Goal: Transaction & Acquisition: Purchase product/service

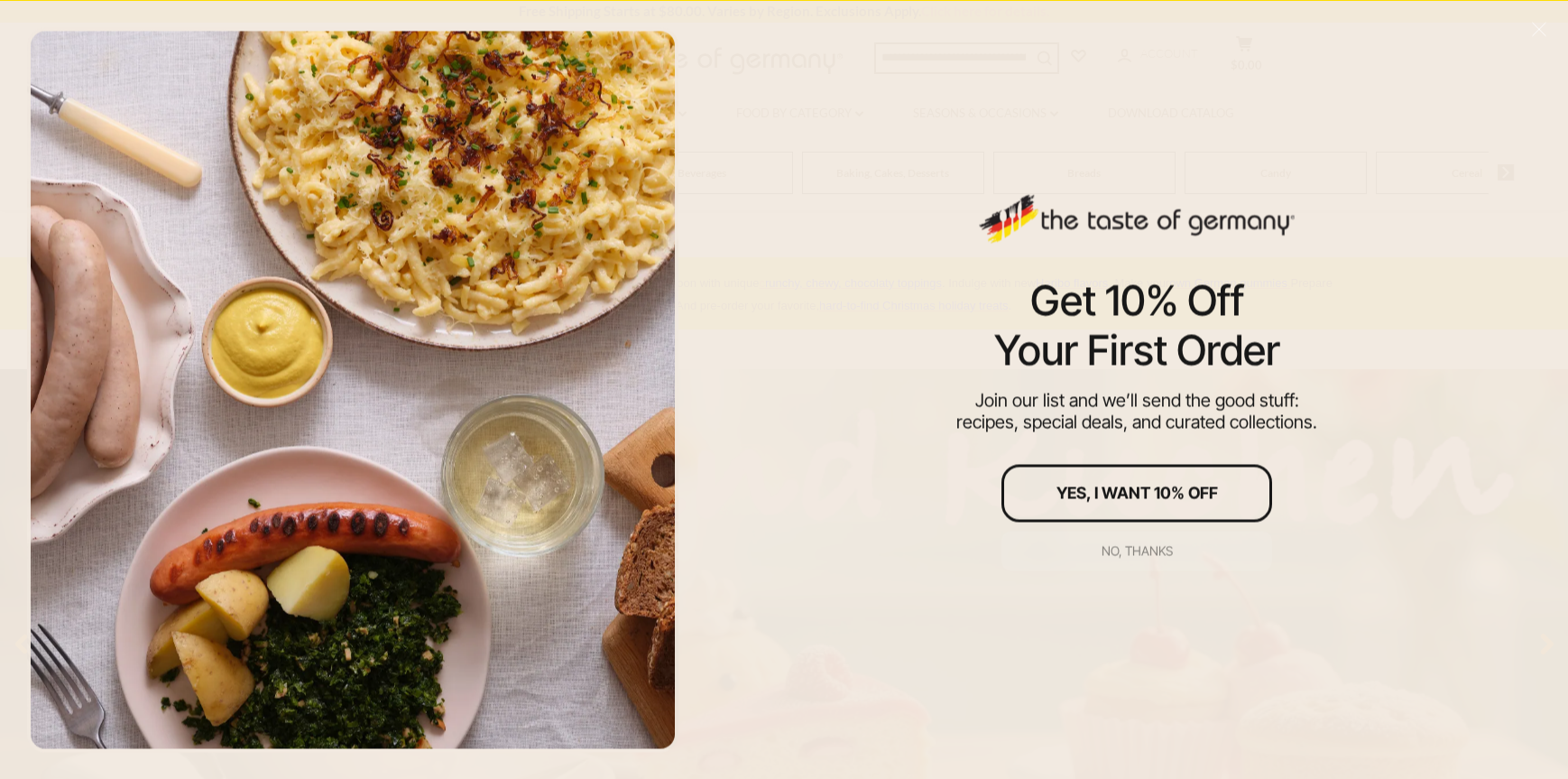
click at [1132, 554] on div "No, thanks" at bounding box center [1138, 549] width 71 height 12
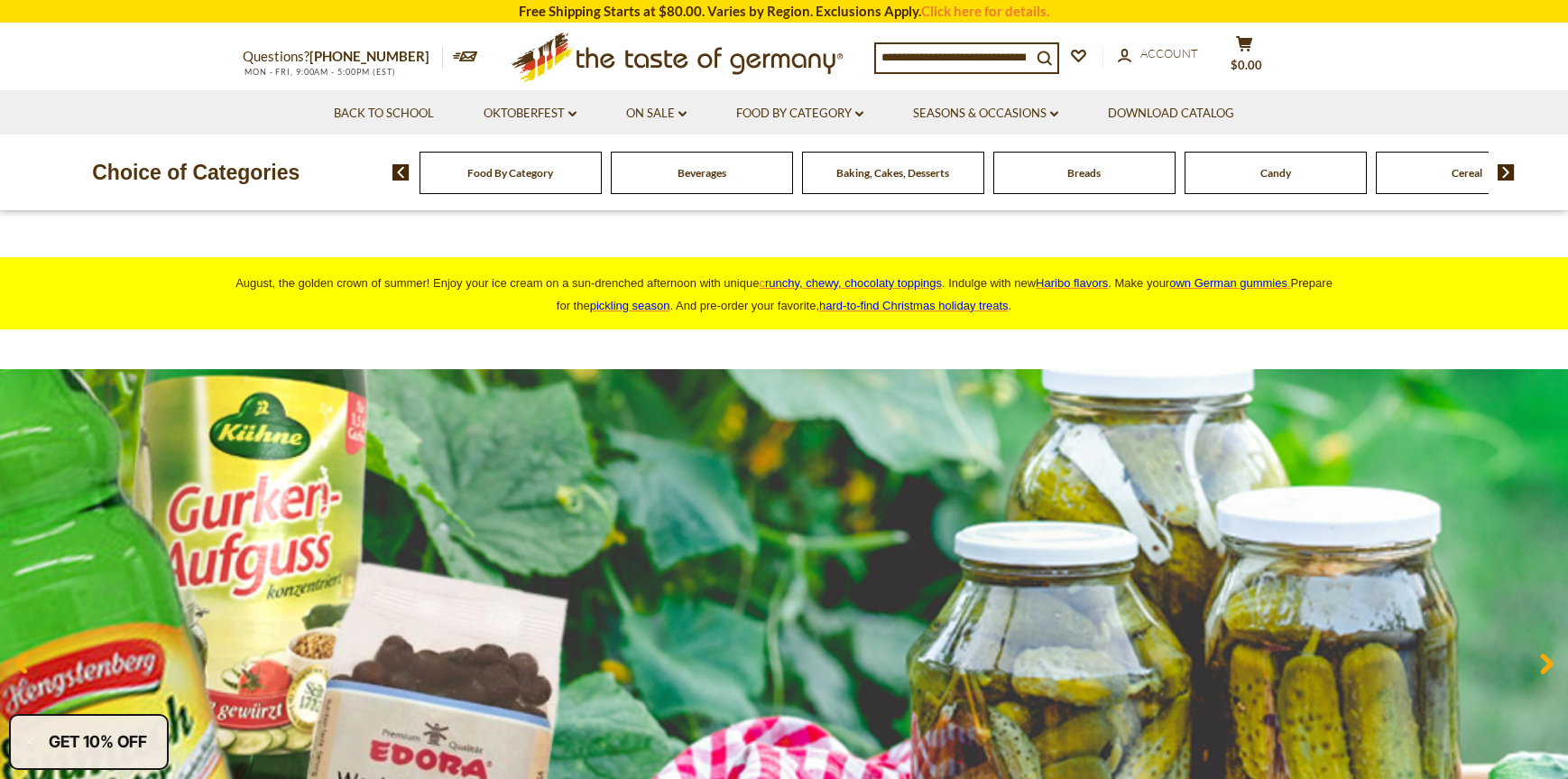
click at [548, 194] on div "Food By Category" at bounding box center [511, 173] width 183 height 42
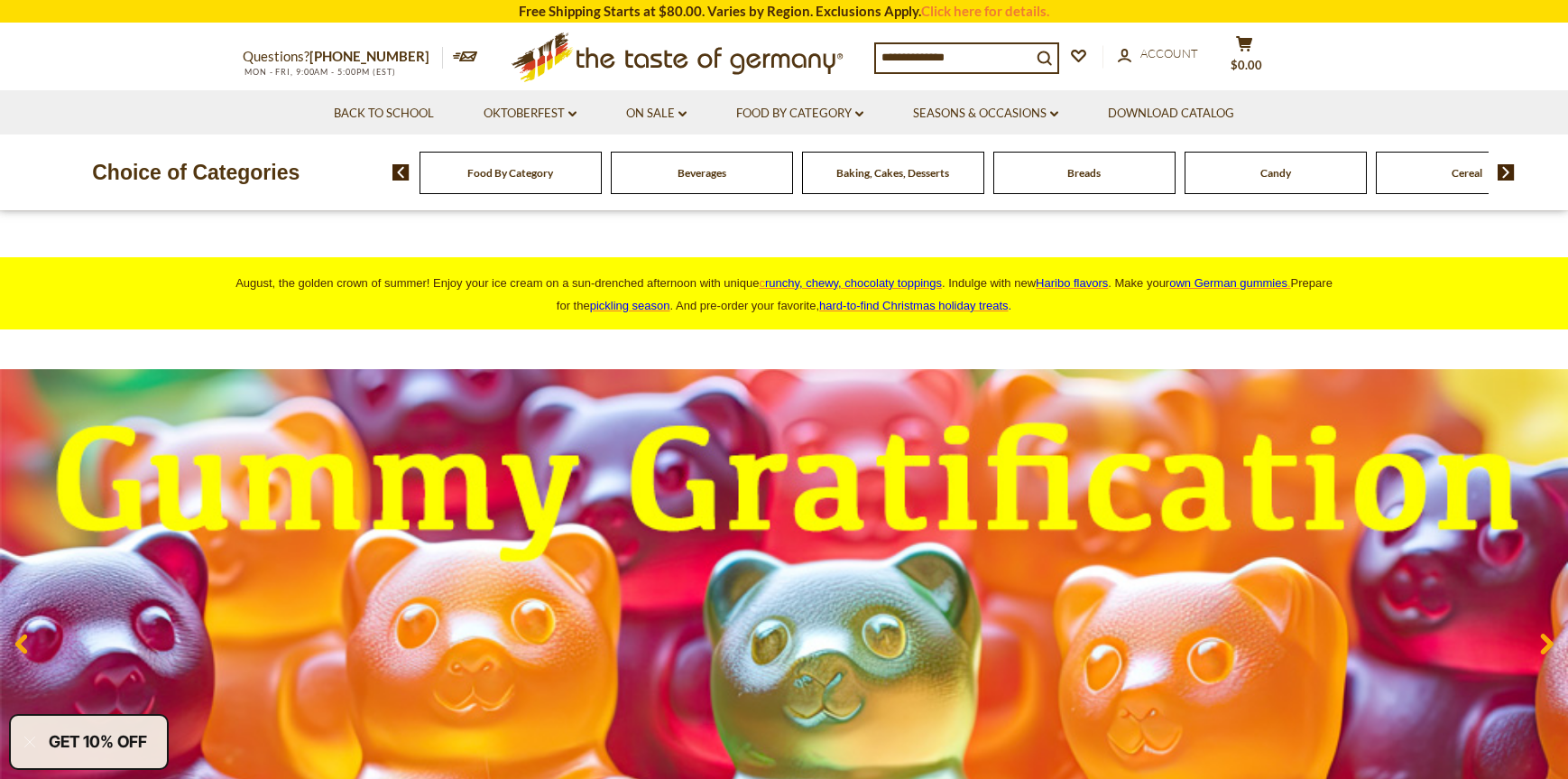
click at [485, 180] on span "Food By Category" at bounding box center [510, 173] width 86 height 13
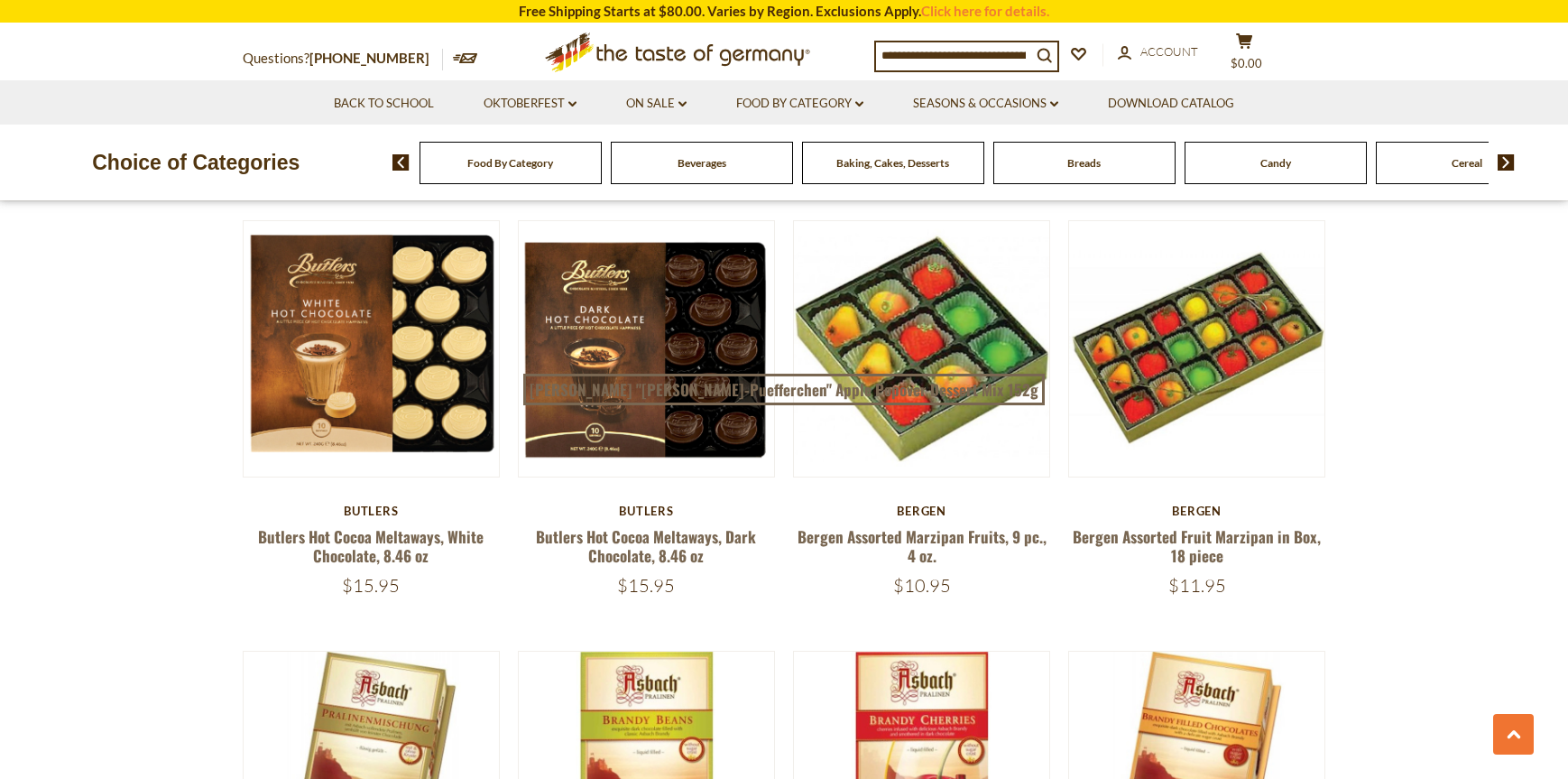
scroll to position [2617, 0]
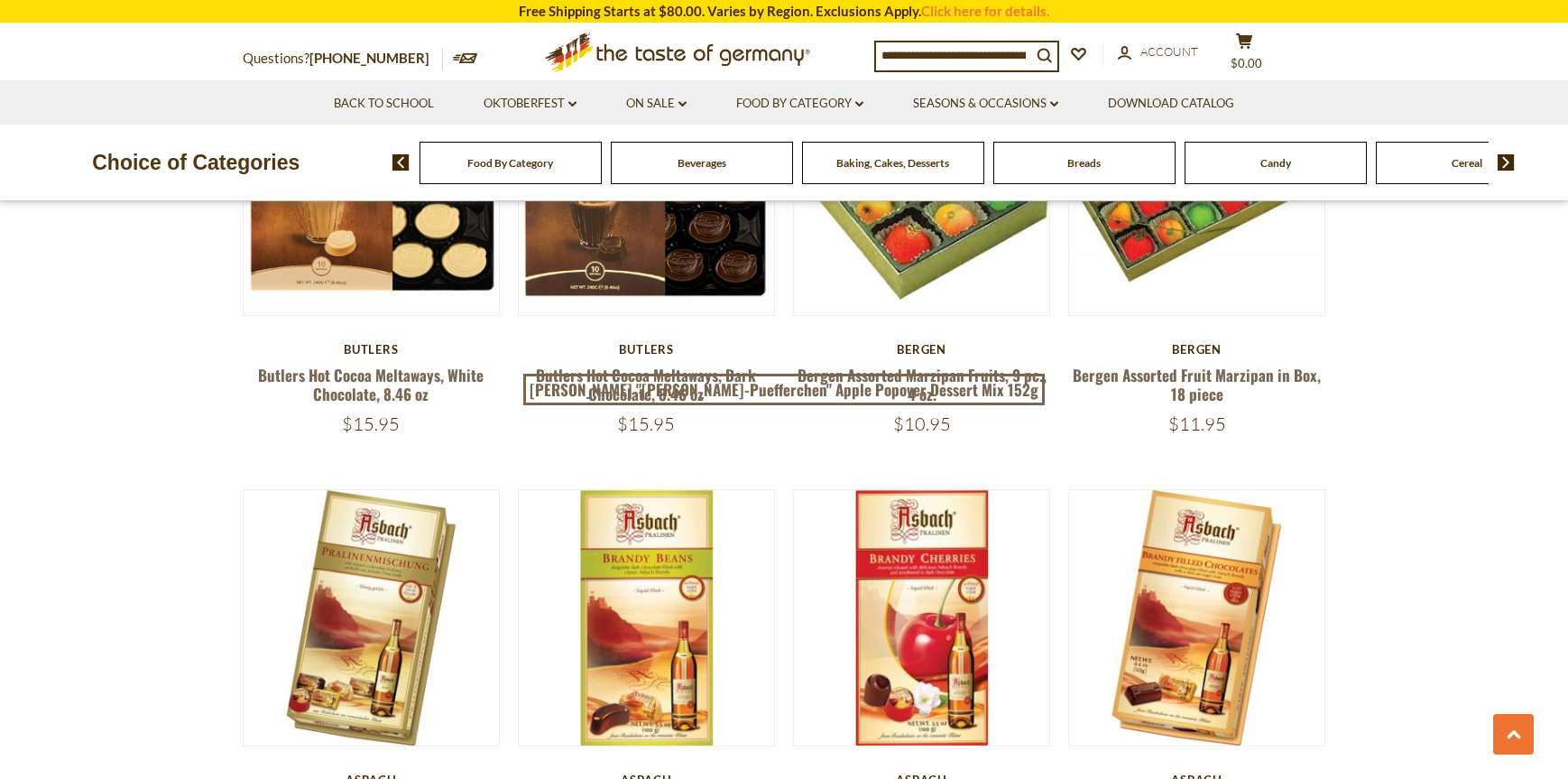
click at [1507, 171] on img at bounding box center [1507, 162] width 17 height 16
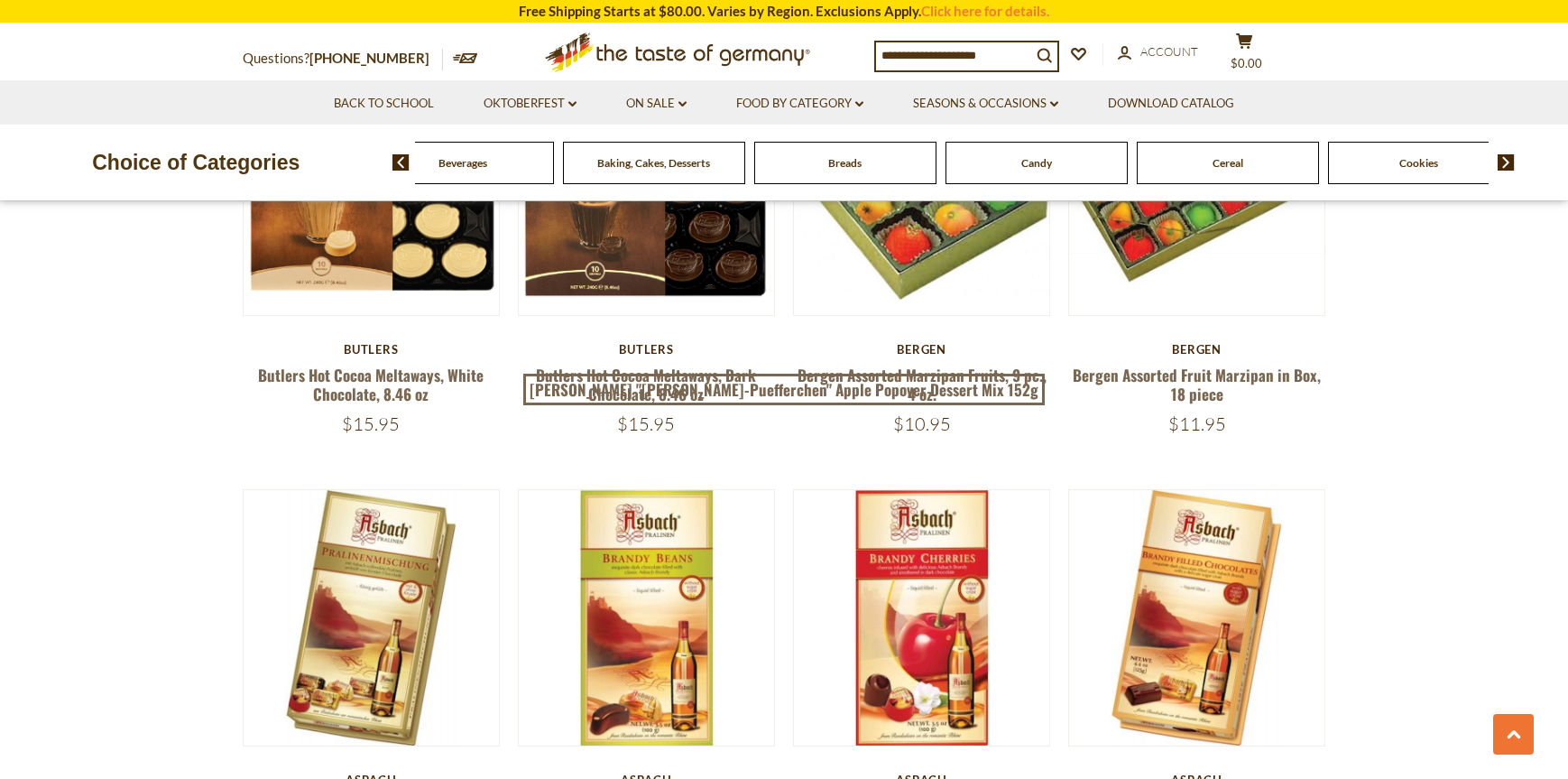
click at [1507, 171] on img at bounding box center [1507, 162] width 17 height 16
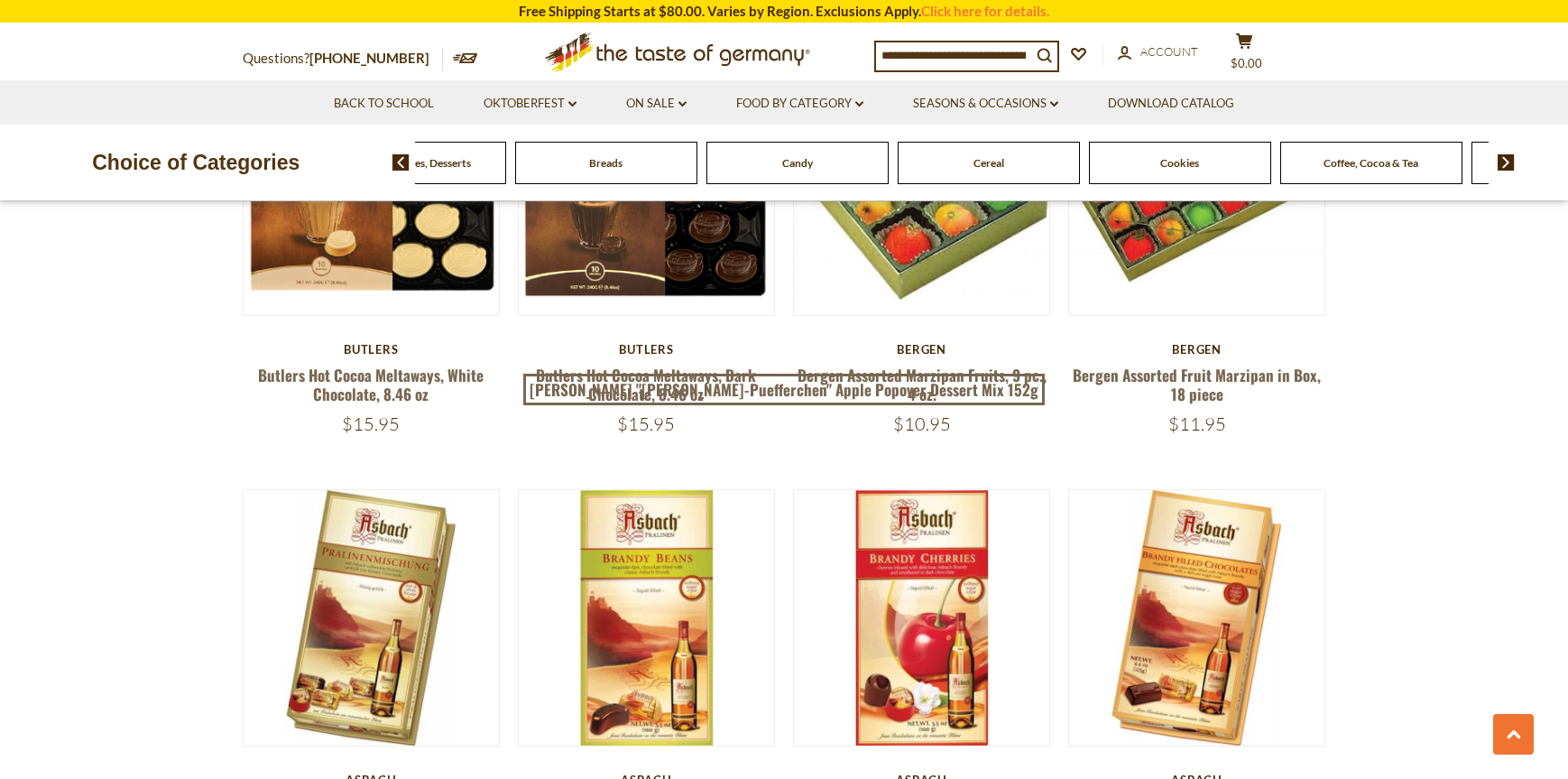
click at [124, 184] on div "Coffee, Cocoa & Tea" at bounding box center [33, 162] width 183 height 42
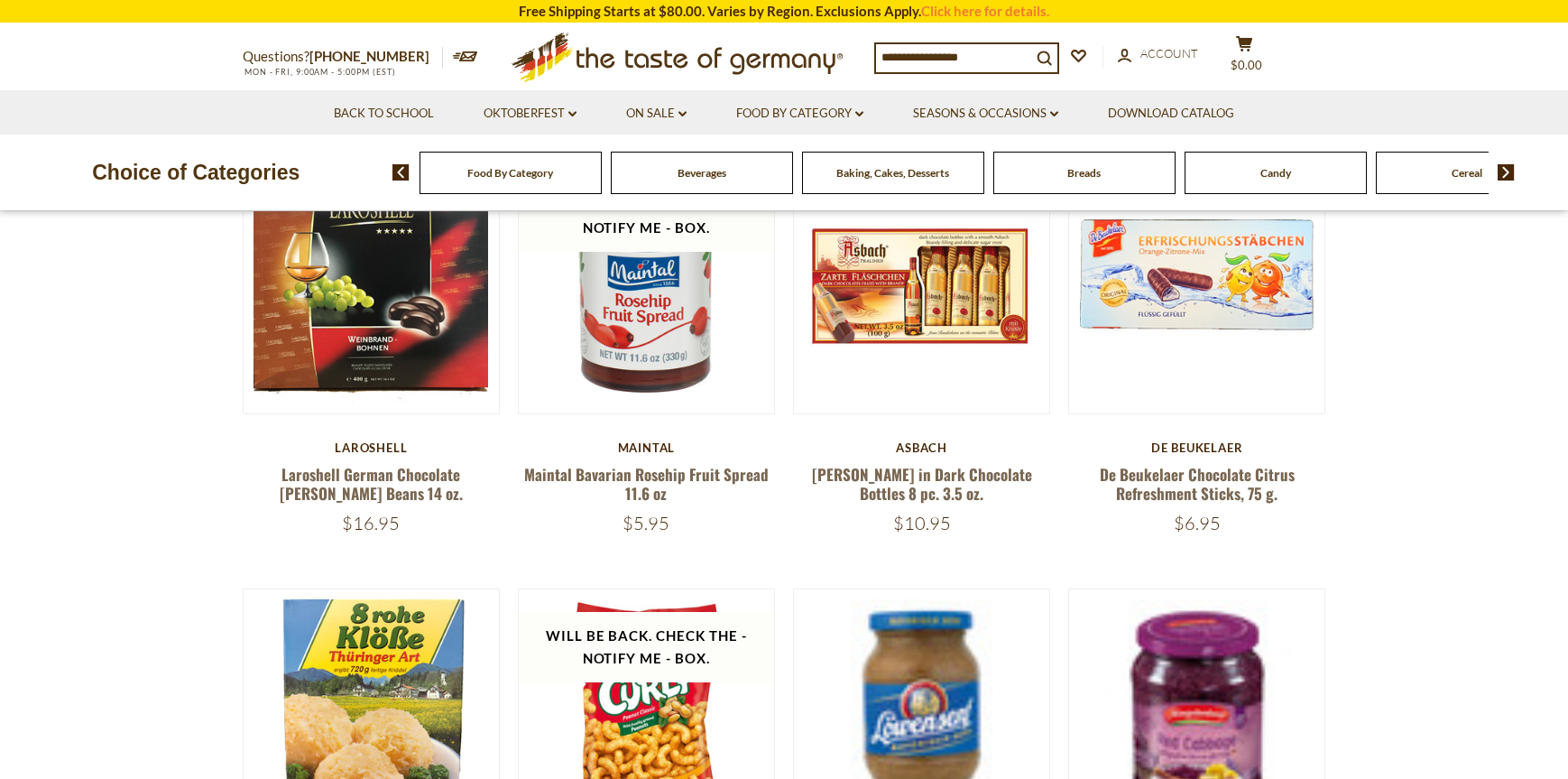
scroll to position [2617, 0]
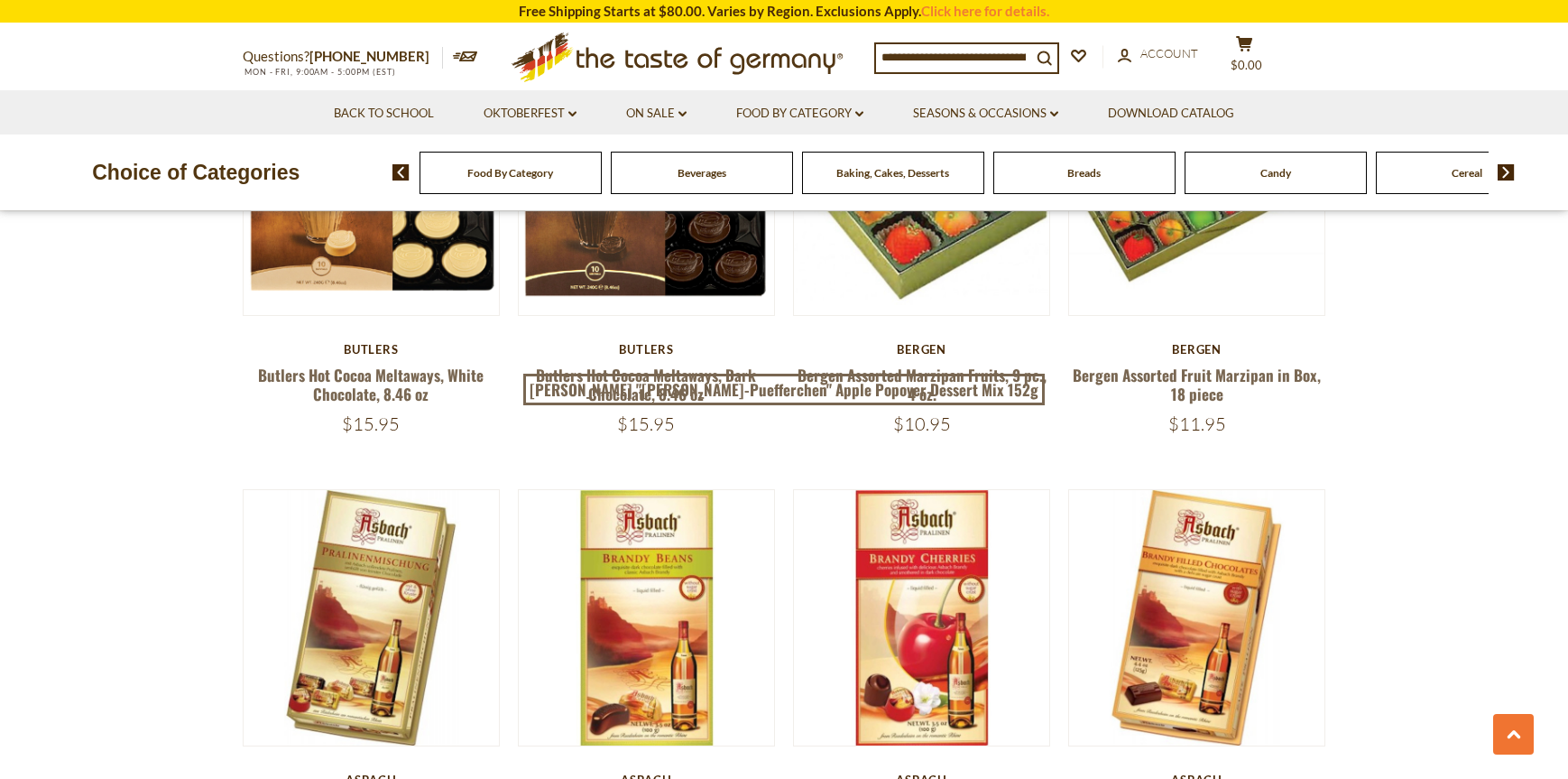
click at [1508, 181] on img at bounding box center [1507, 172] width 17 height 16
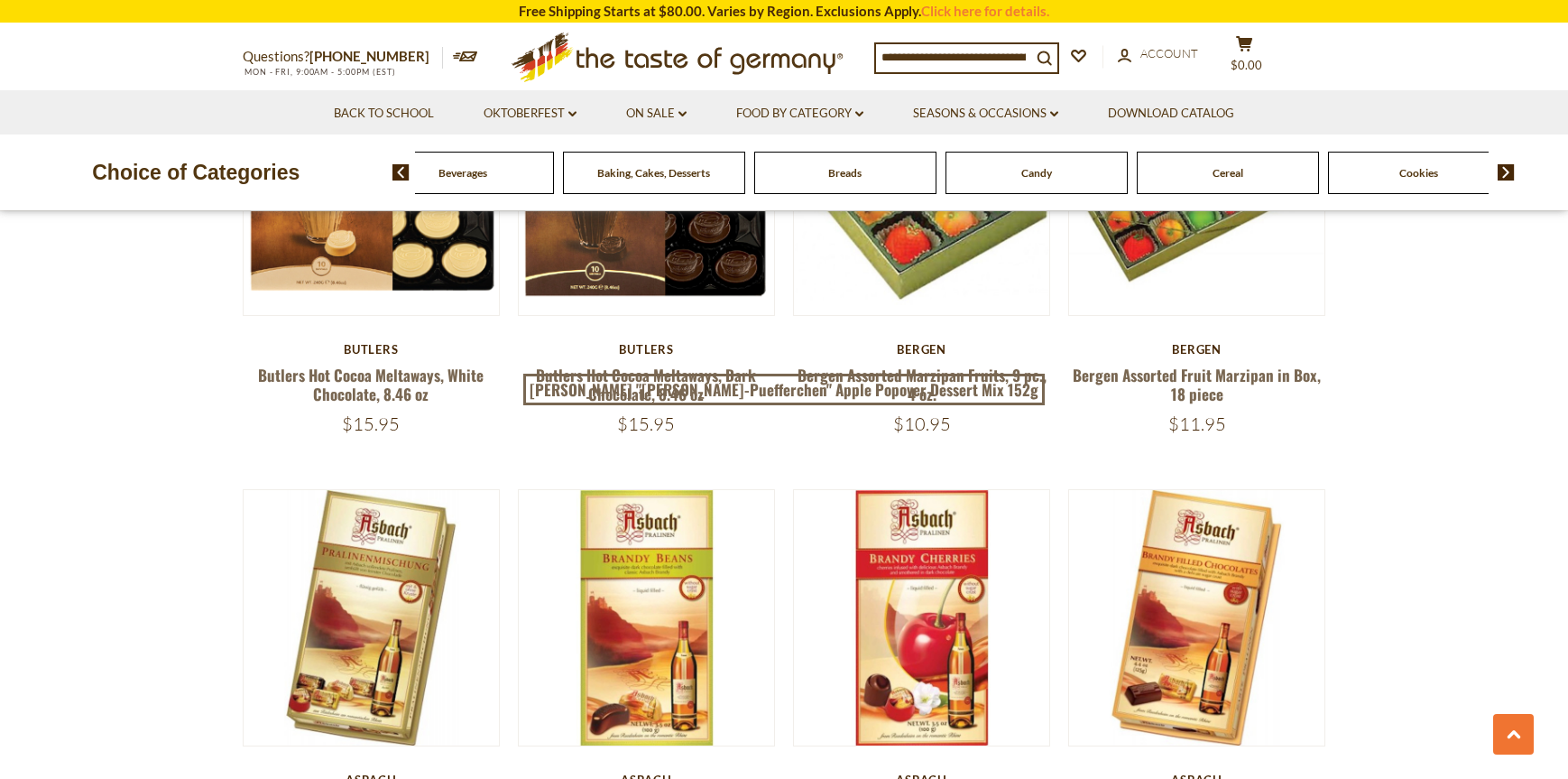
click at [1507, 181] on img at bounding box center [1507, 172] width 17 height 16
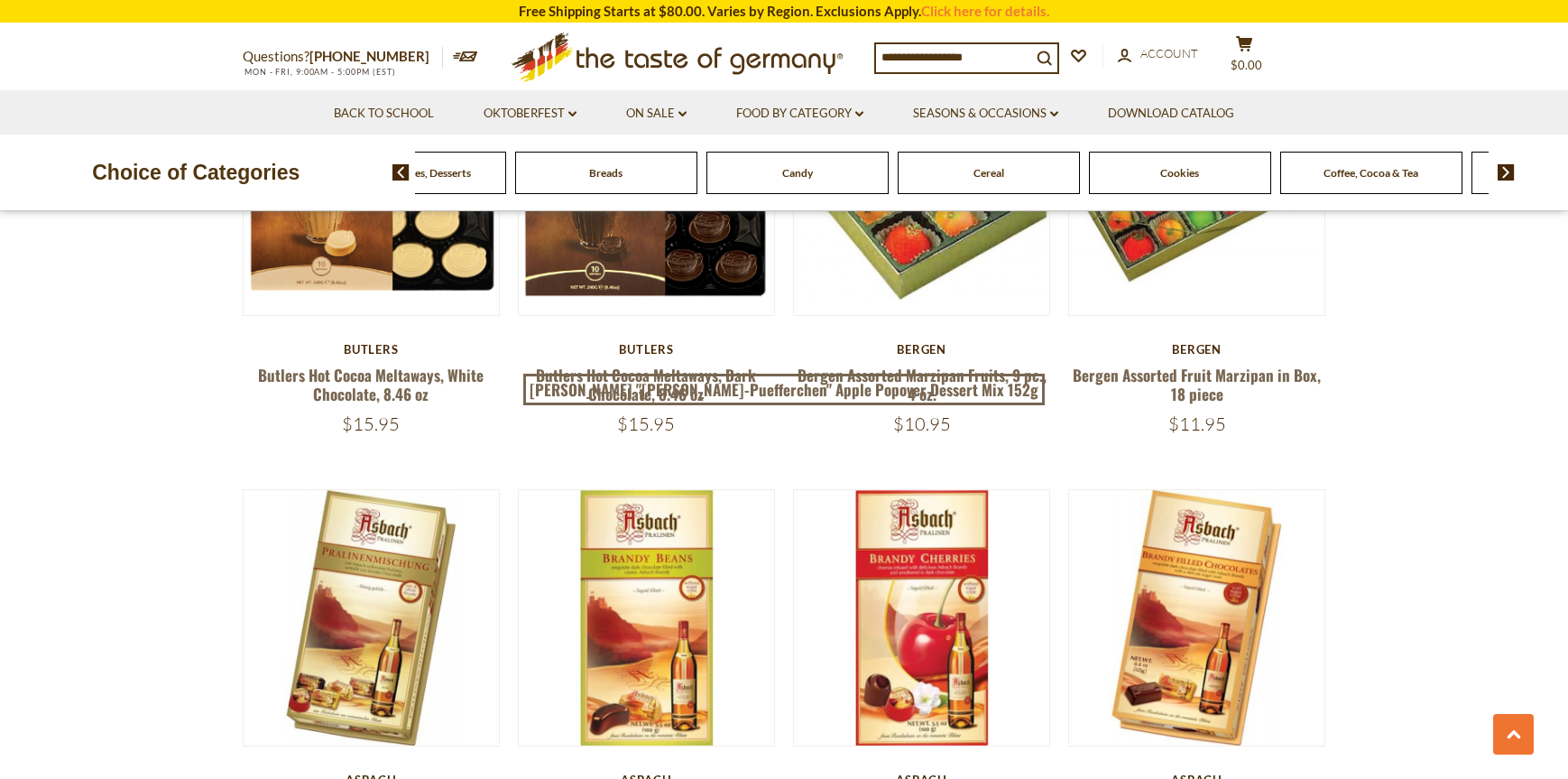
click at [1507, 181] on img at bounding box center [1507, 172] width 17 height 16
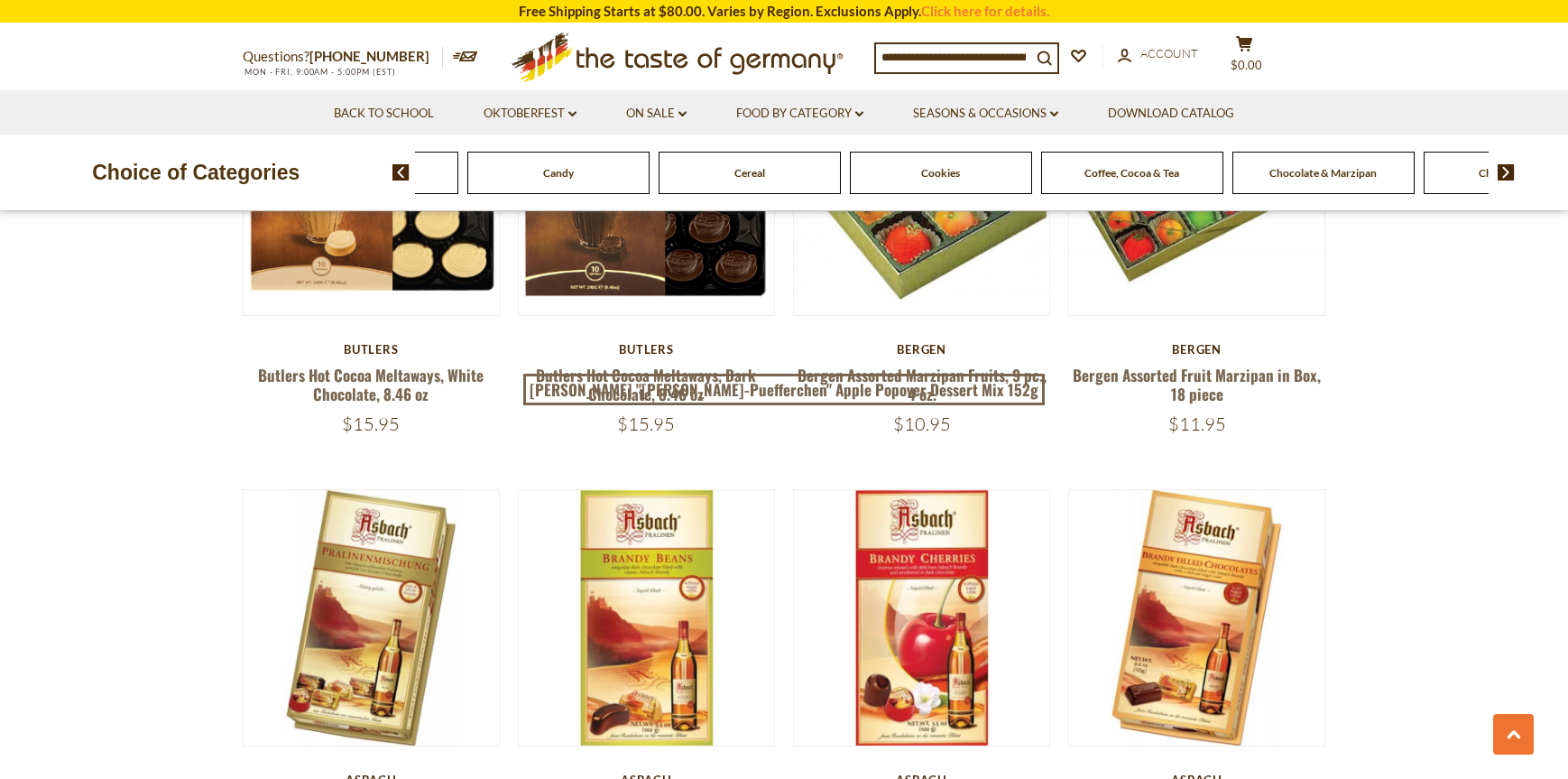
click at [1148, 180] on span "Coffee, Cocoa & Tea" at bounding box center [1132, 173] width 95 height 13
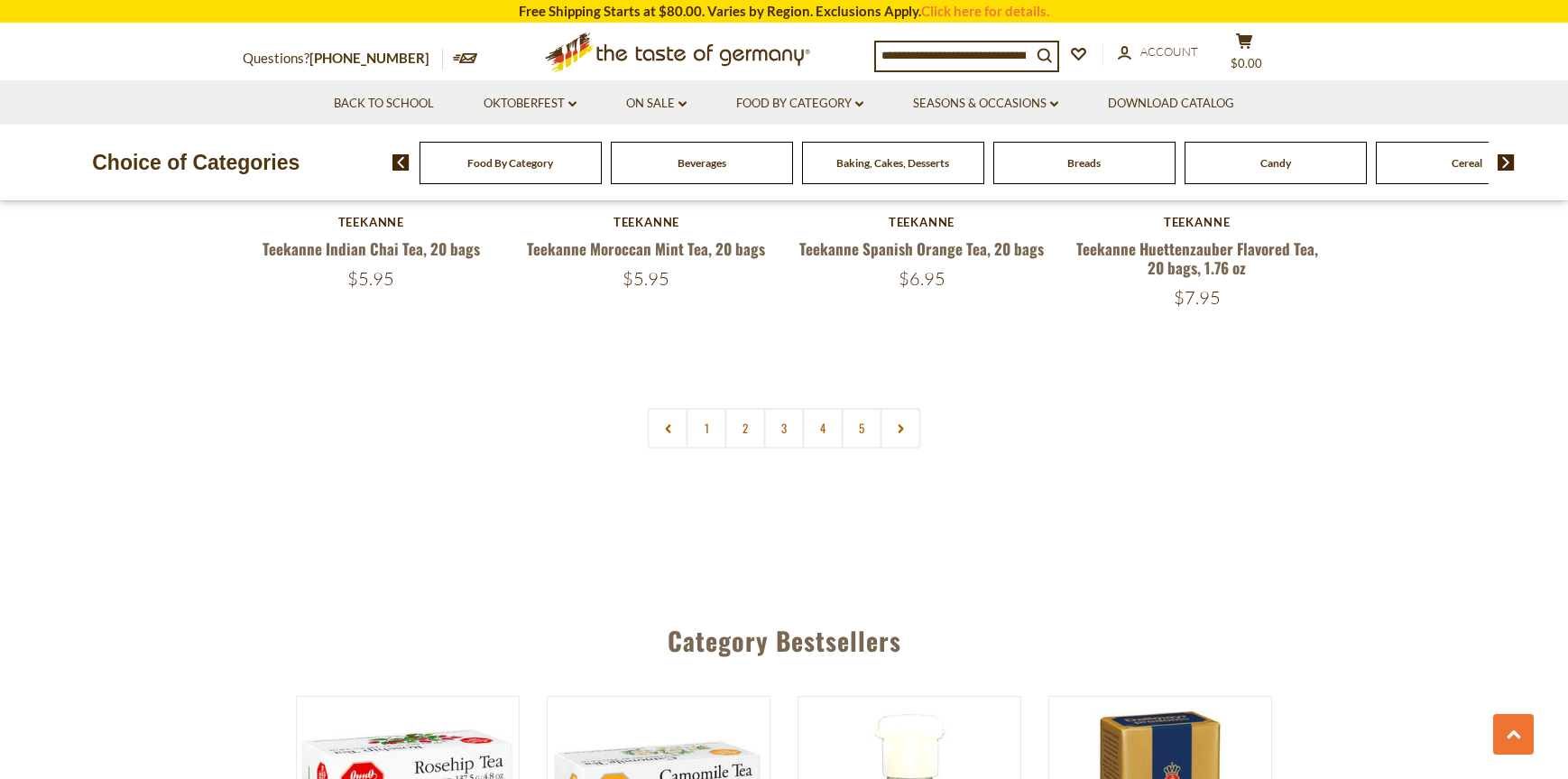
scroll to position [4691, 0]
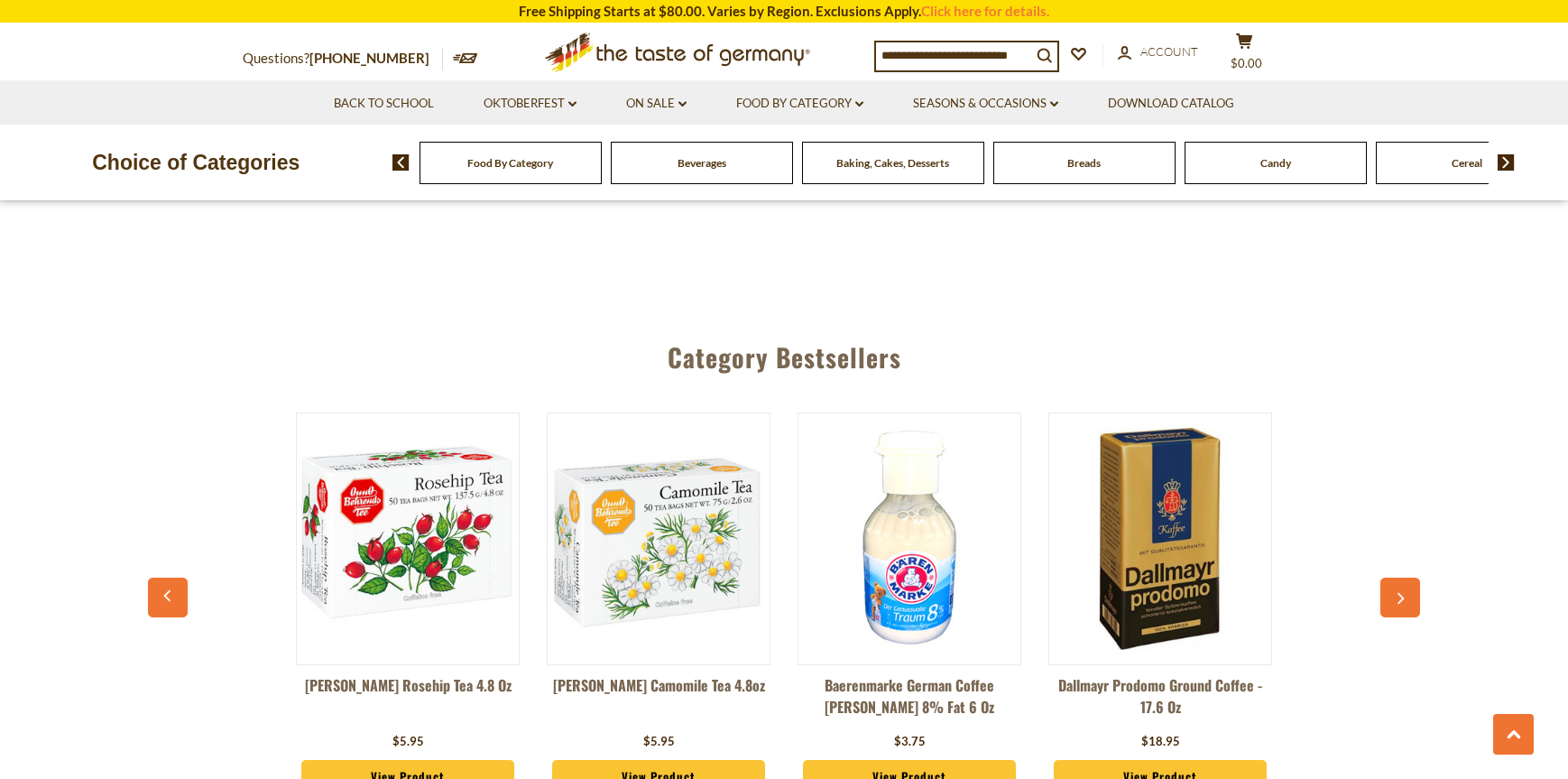
click at [1506, 171] on img at bounding box center [1507, 162] width 17 height 16
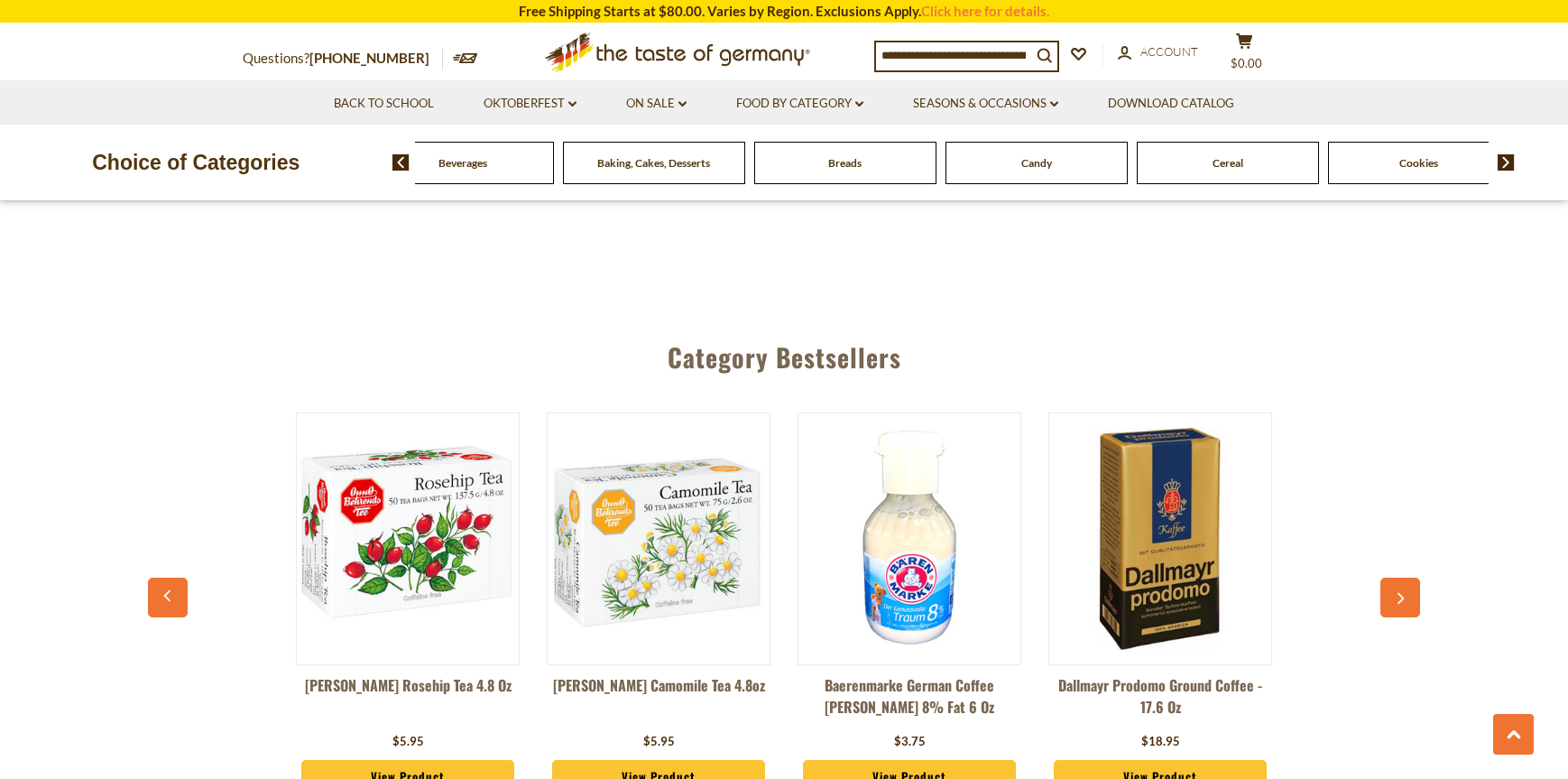
click at [1506, 171] on img at bounding box center [1507, 162] width 17 height 16
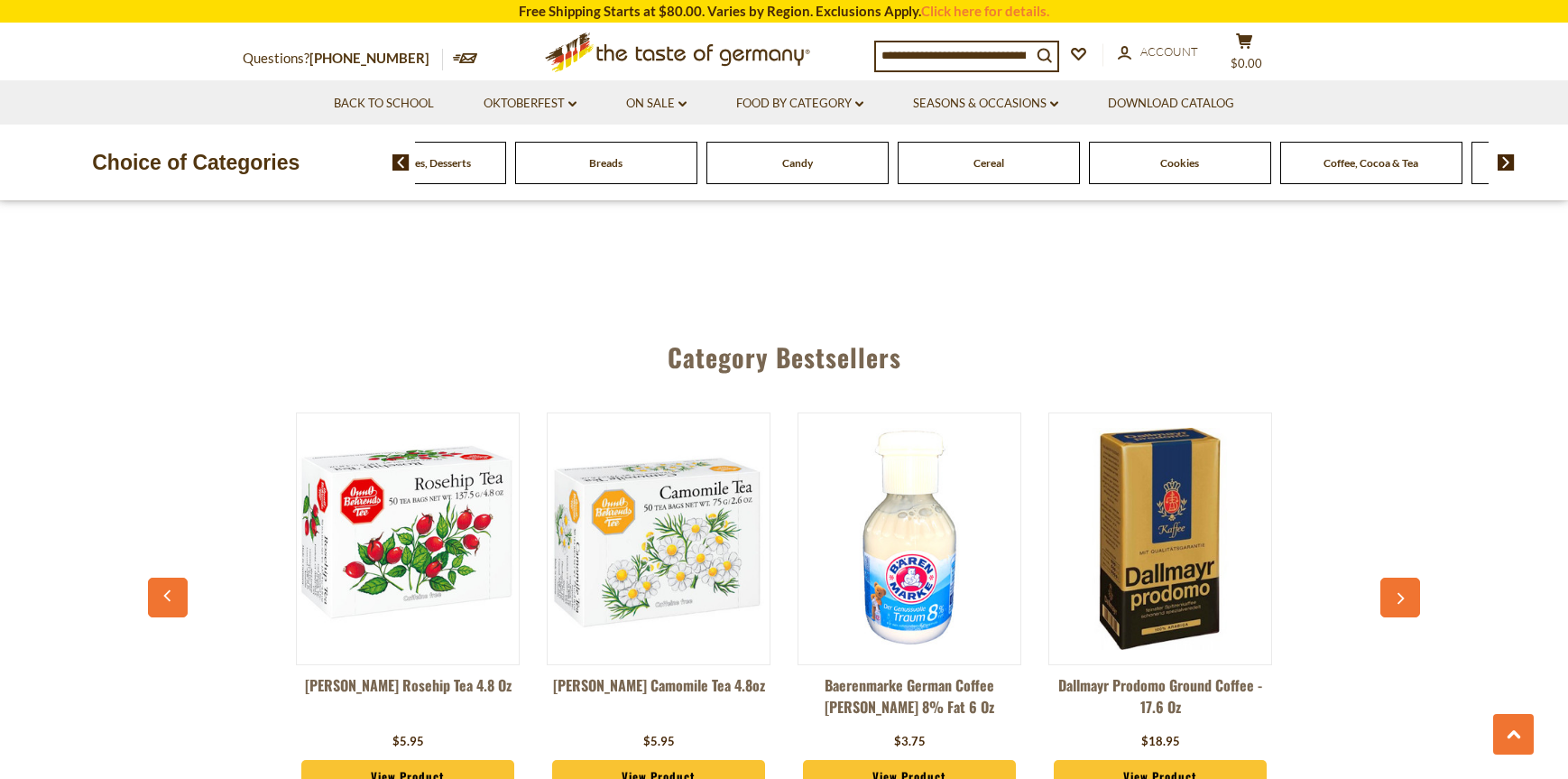
click at [1506, 171] on img at bounding box center [1507, 162] width 17 height 16
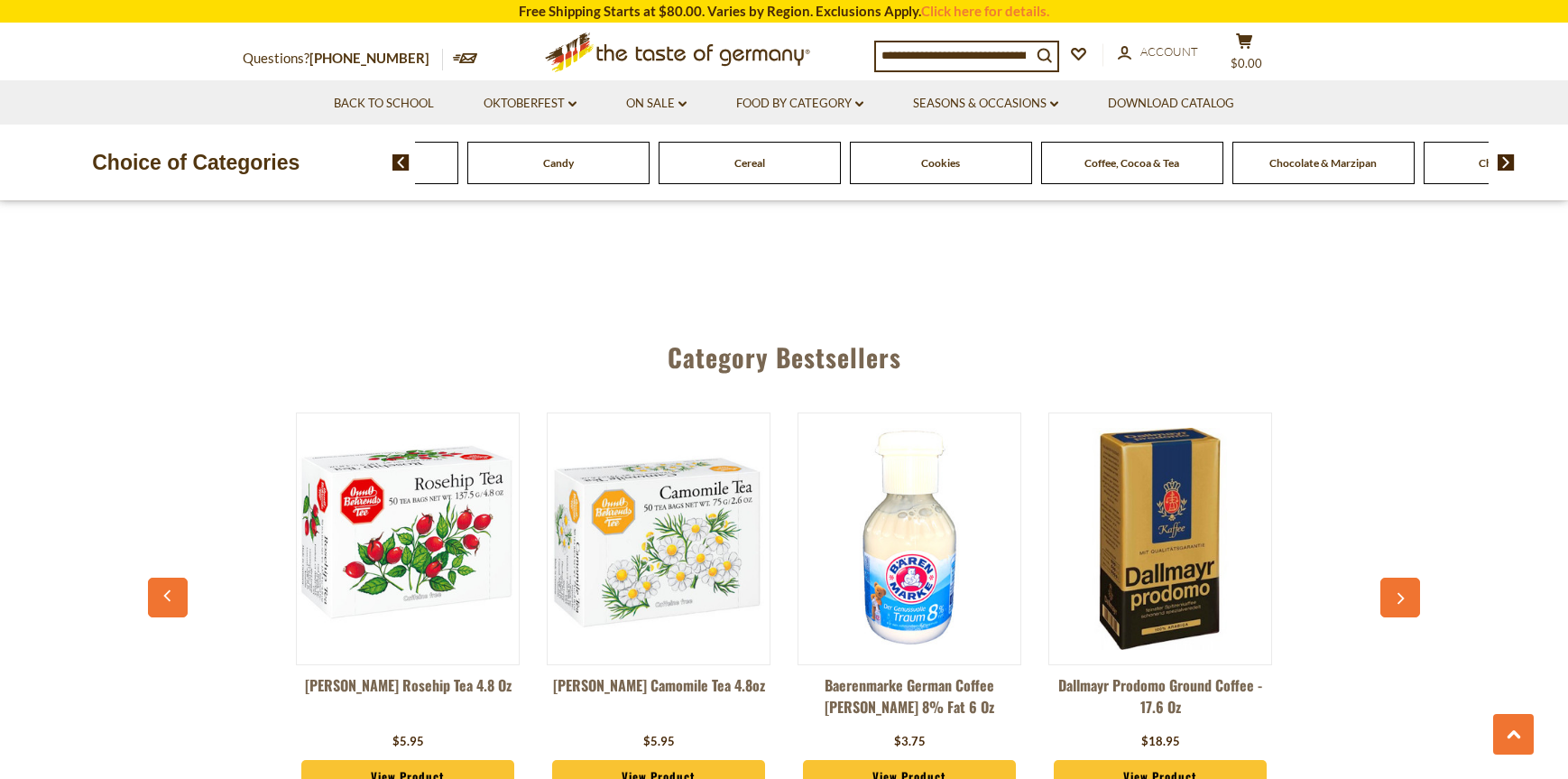
click at [1350, 170] on span "Chocolate & Marzipan" at bounding box center [1324, 162] width 108 height 13
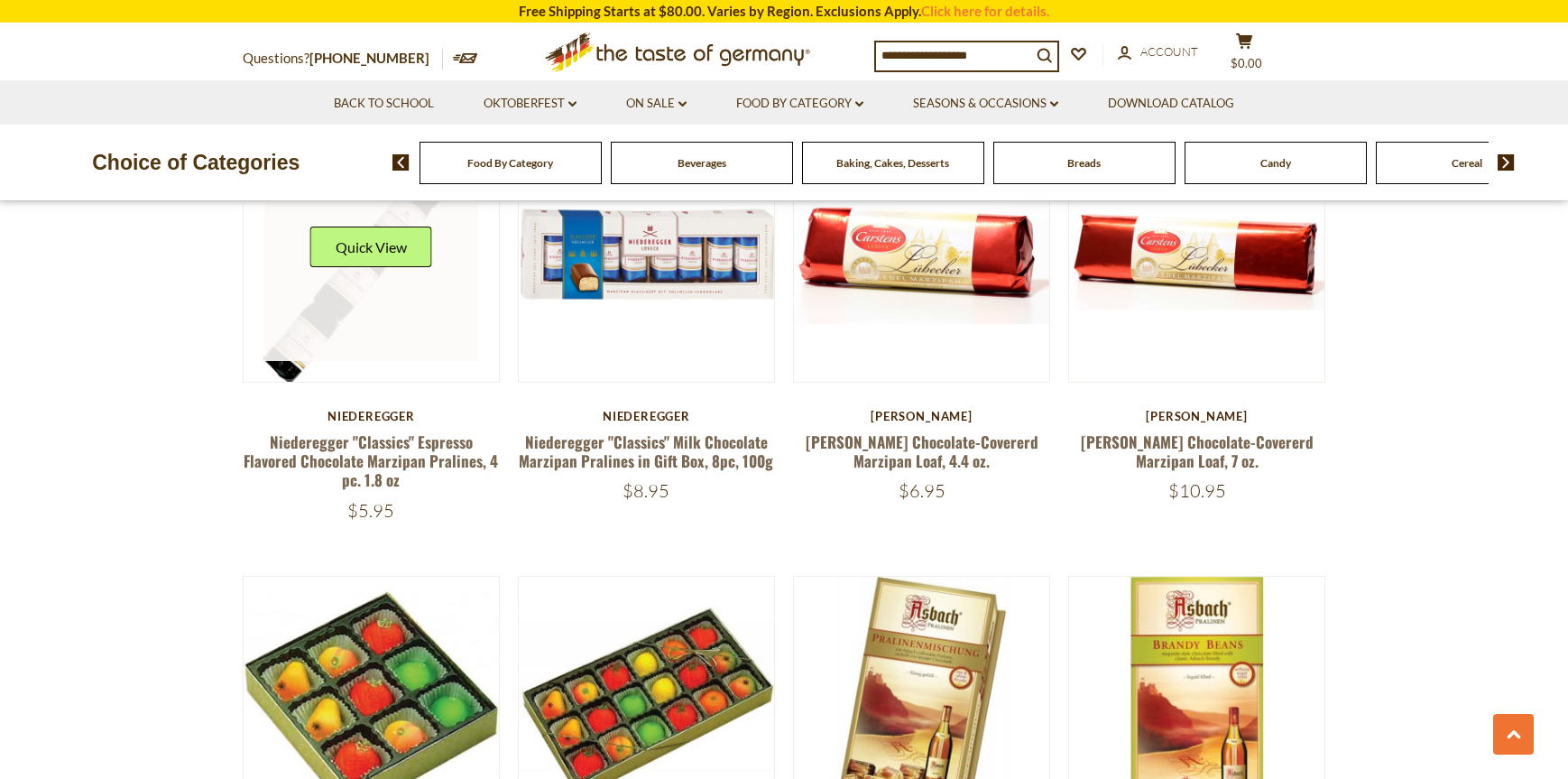
scroll to position [3880, 0]
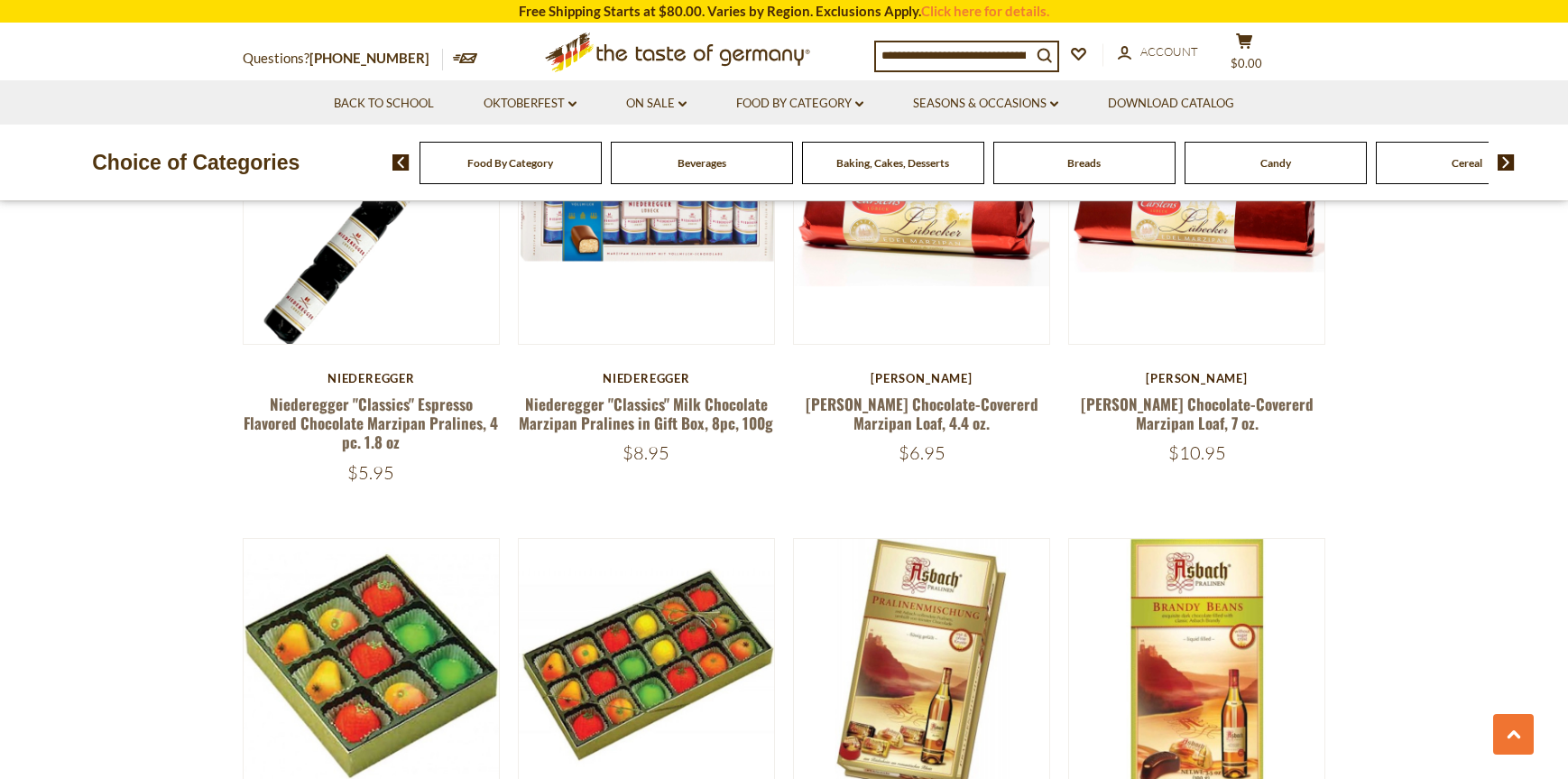
click at [1511, 171] on img at bounding box center [1507, 162] width 17 height 16
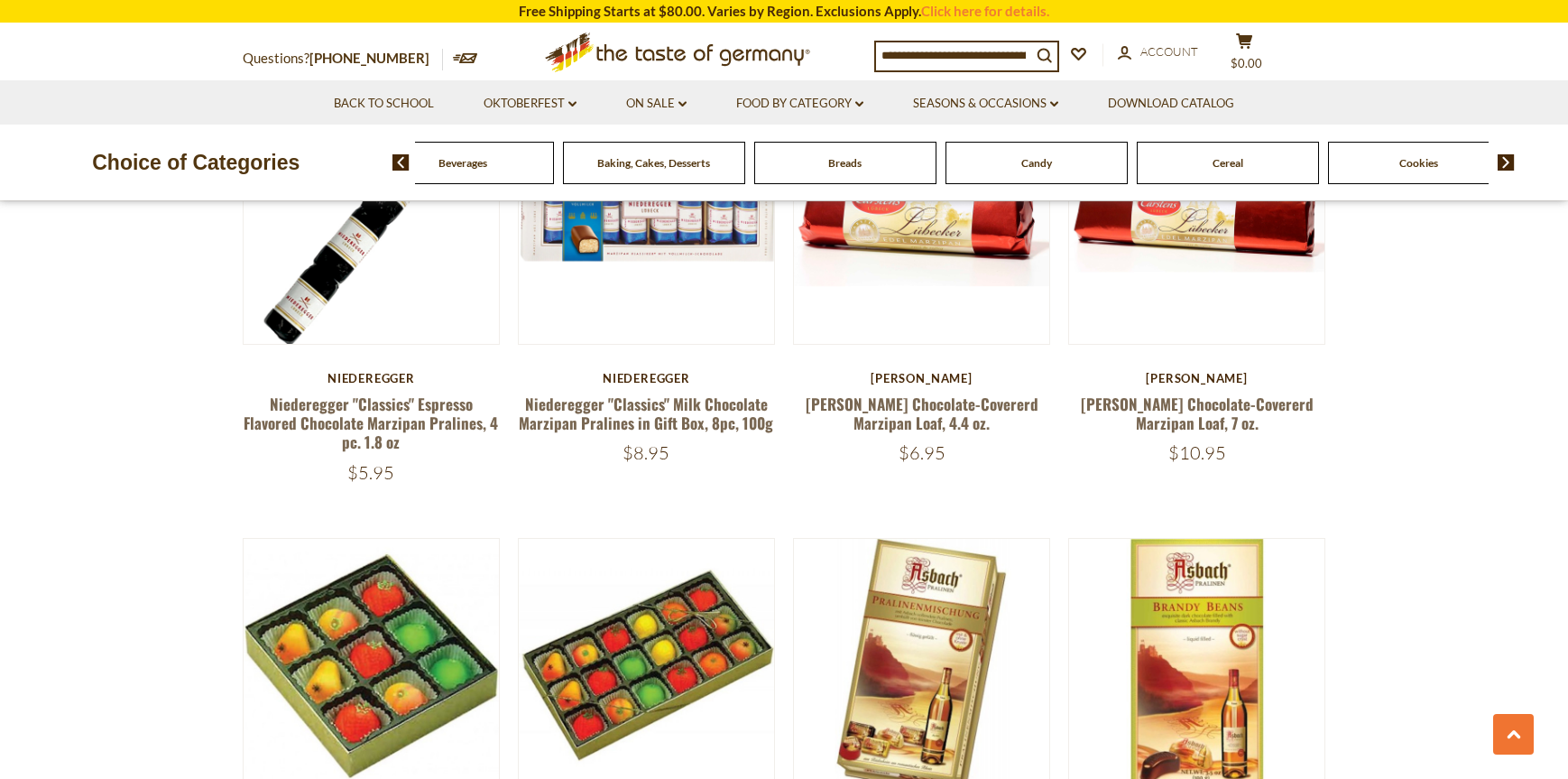
click at [1506, 171] on img at bounding box center [1507, 162] width 17 height 16
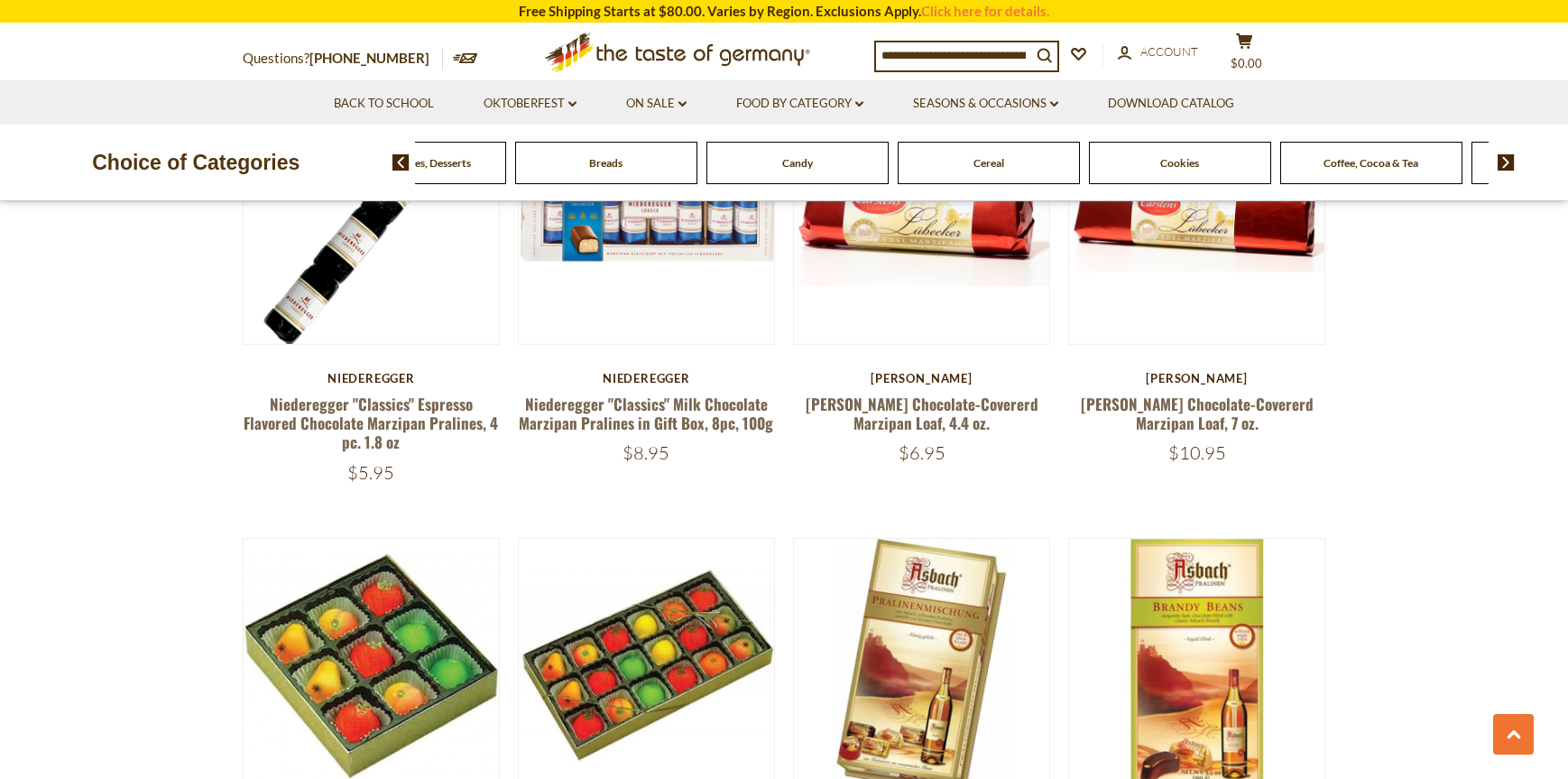
click at [1505, 171] on img at bounding box center [1507, 162] width 17 height 16
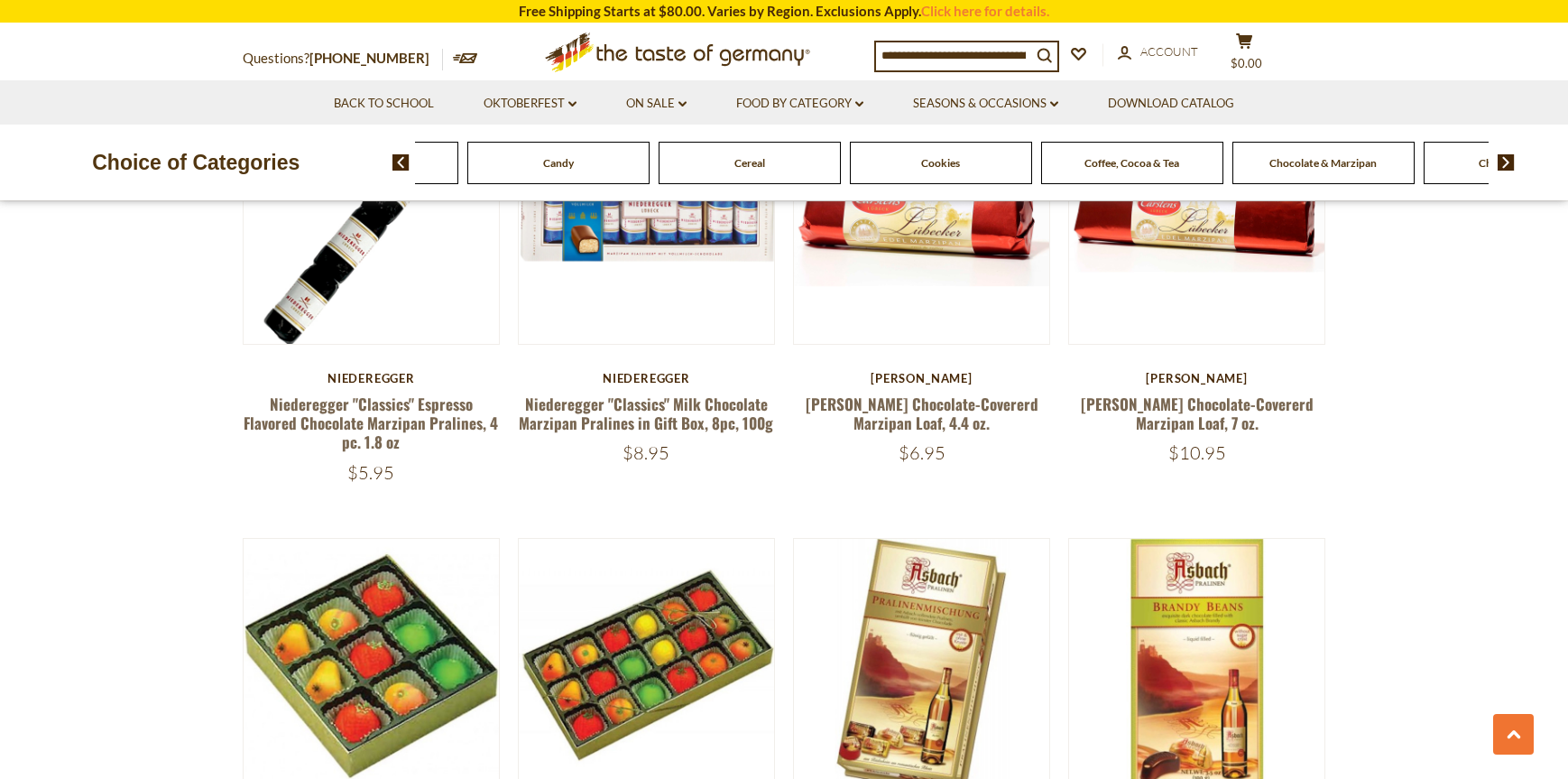
click at [1505, 171] on img at bounding box center [1507, 162] width 17 height 16
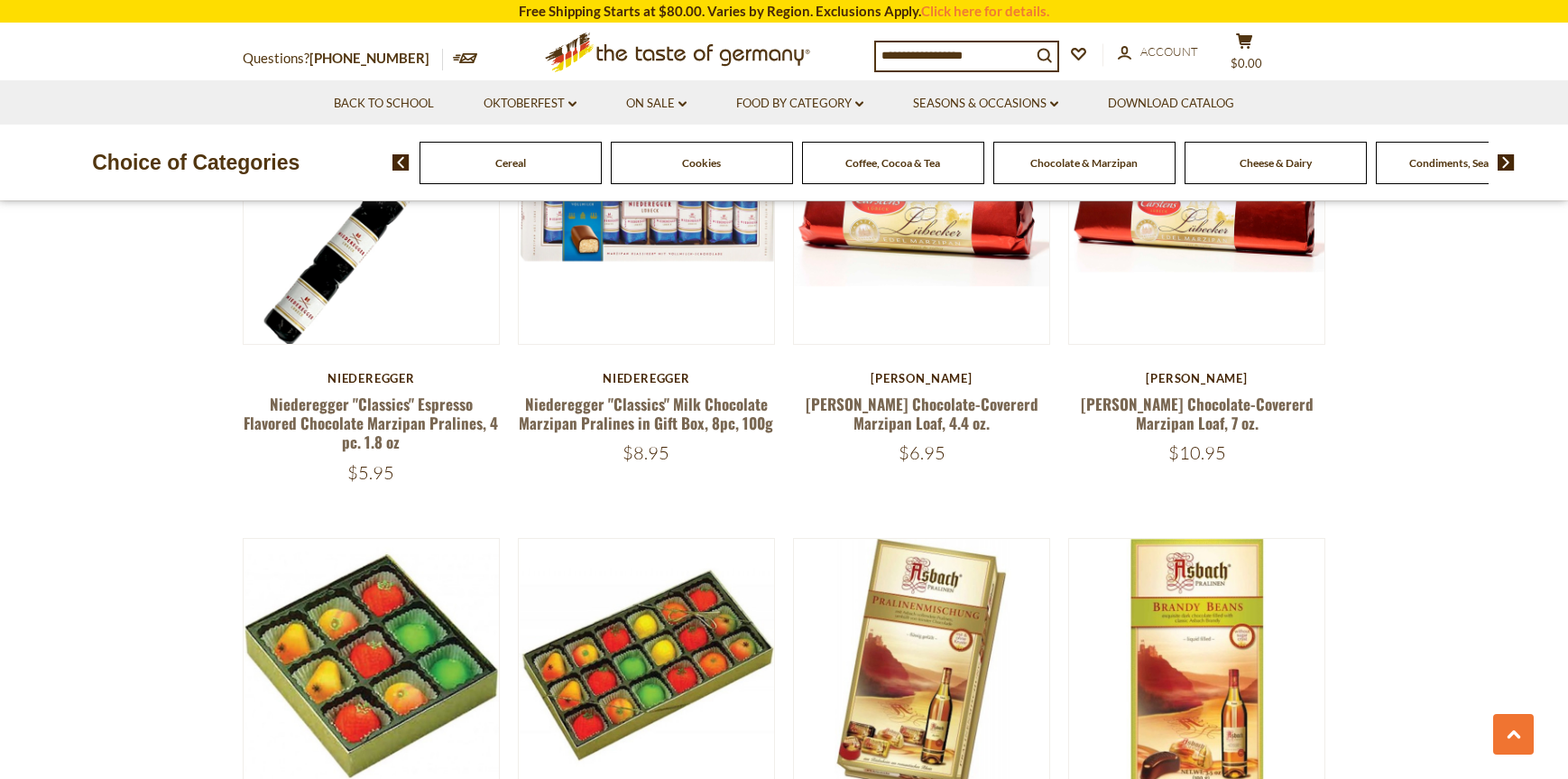
click at [1505, 171] on img at bounding box center [1507, 162] width 17 height 16
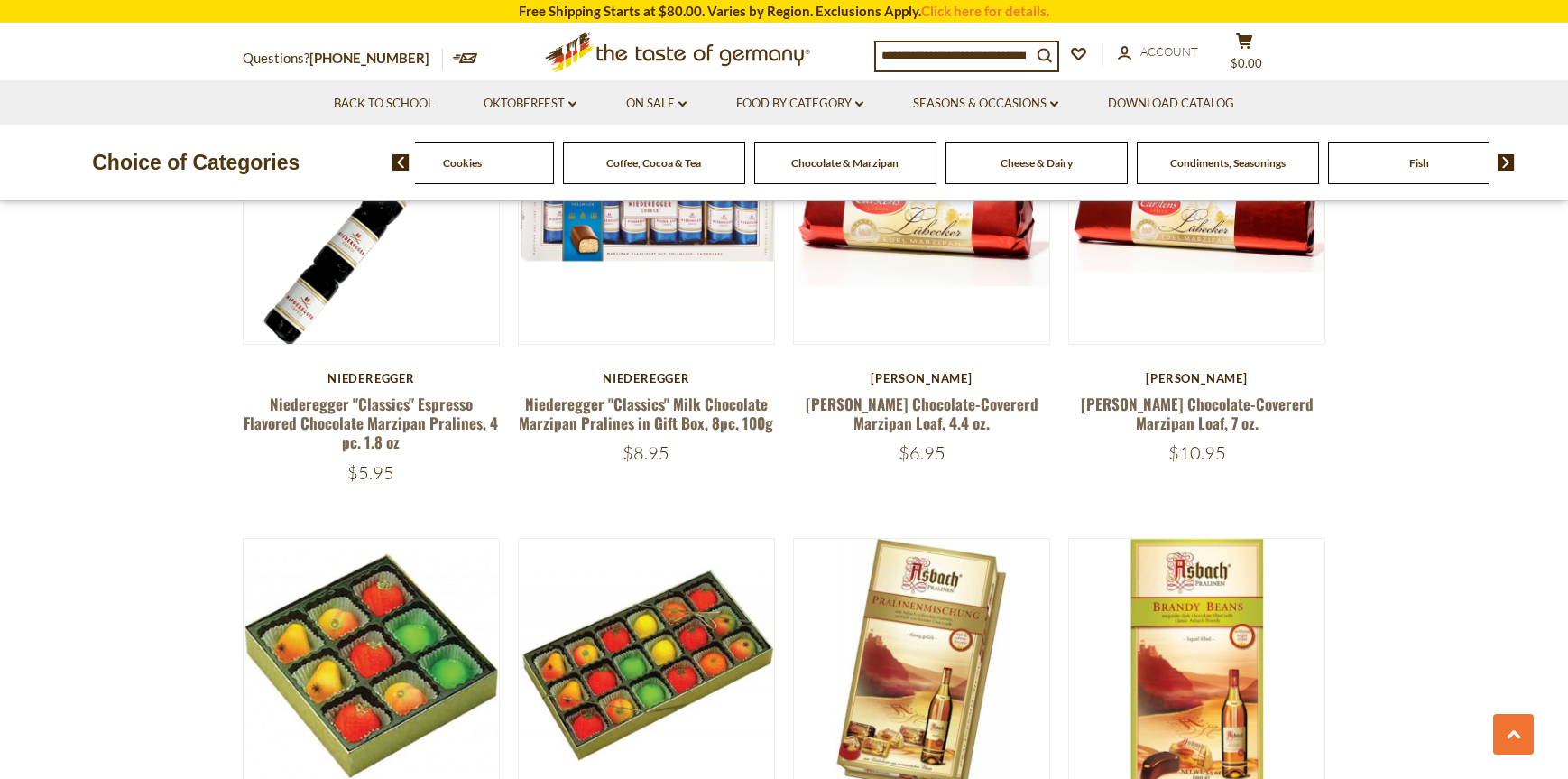
click at [1505, 171] on img at bounding box center [1507, 162] width 17 height 16
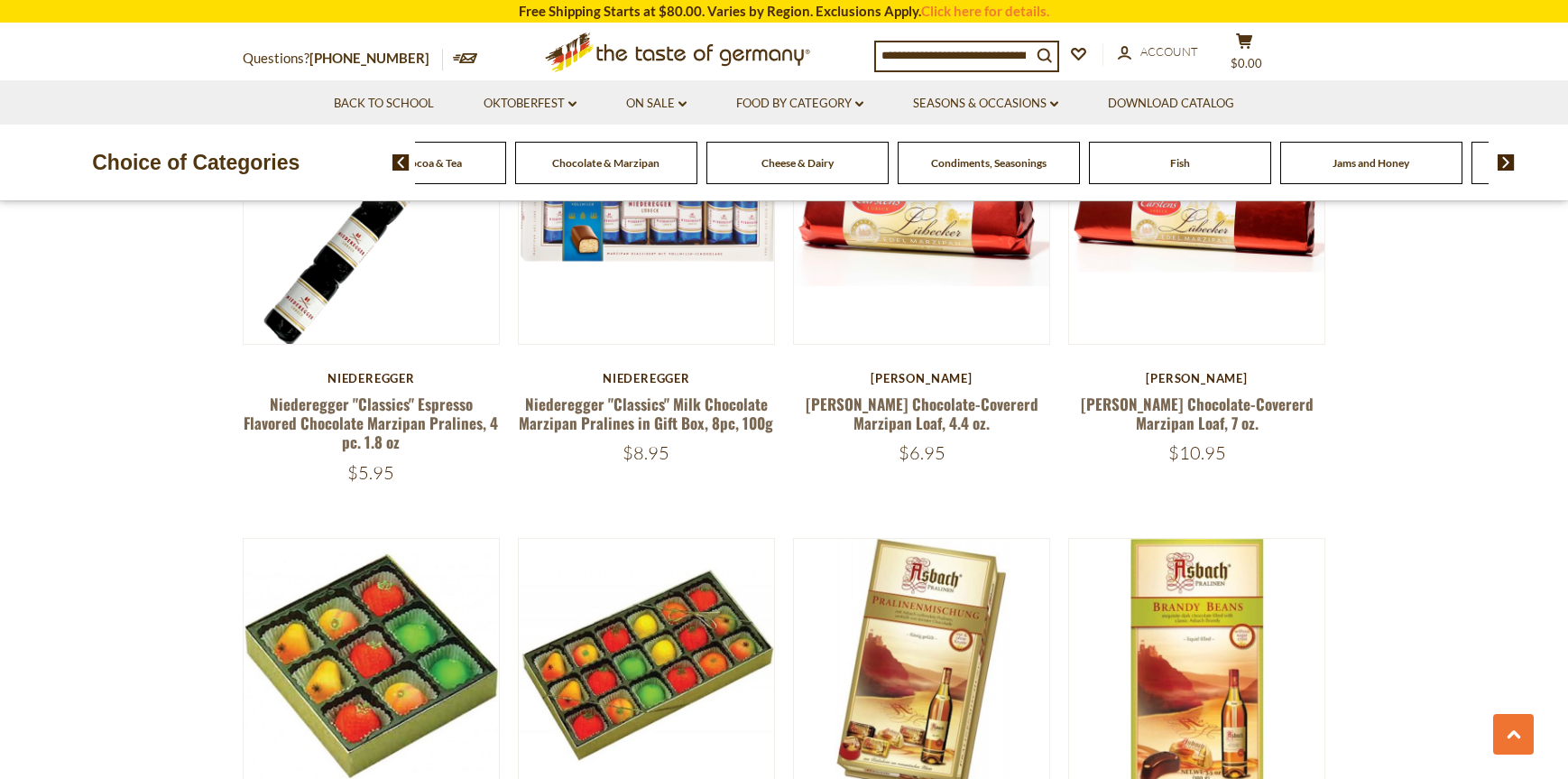
click at [806, 170] on span "Cheese & Dairy" at bounding box center [797, 162] width 72 height 13
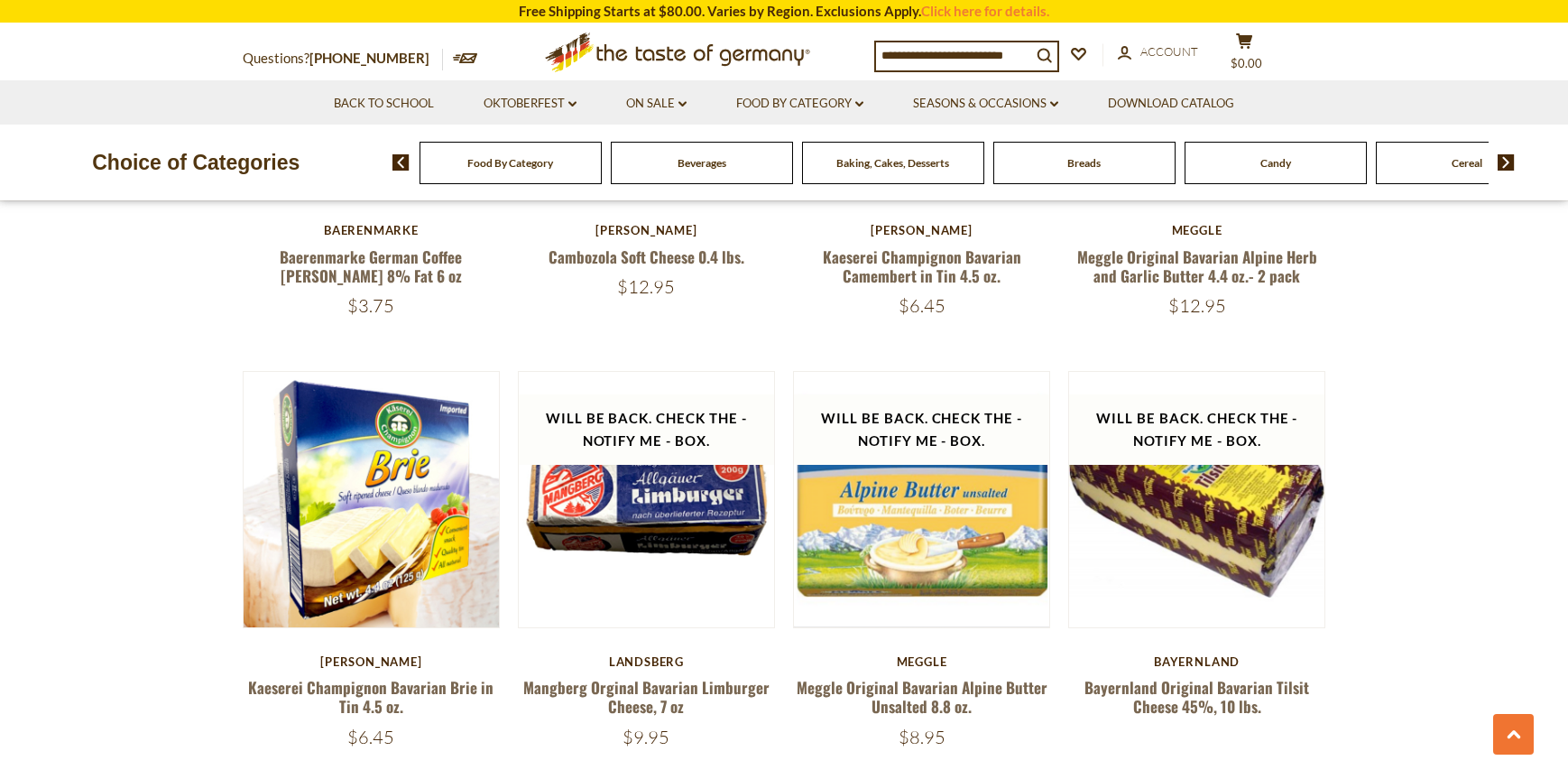
scroll to position [1804, 0]
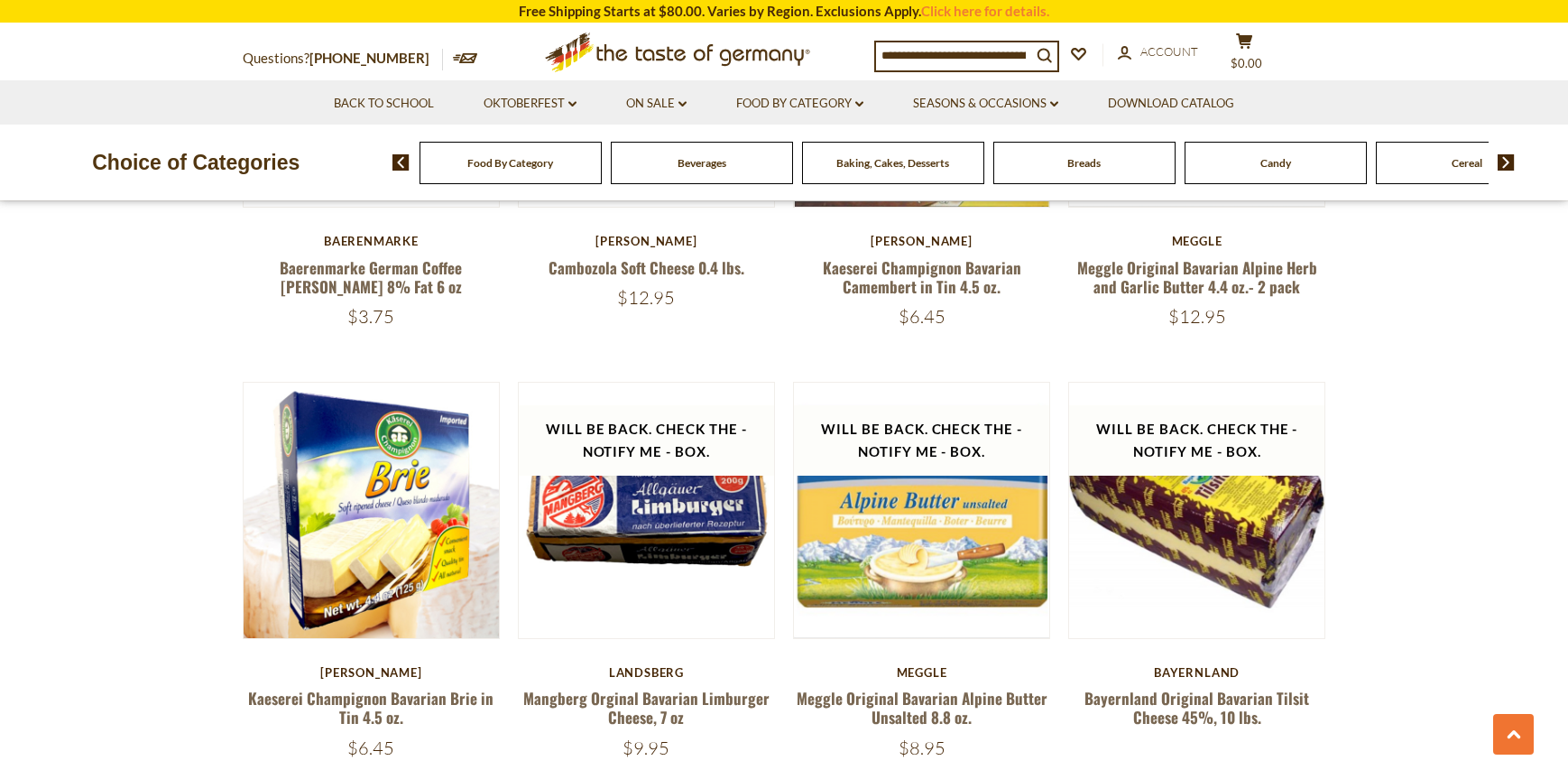
click at [1504, 171] on img at bounding box center [1507, 162] width 17 height 16
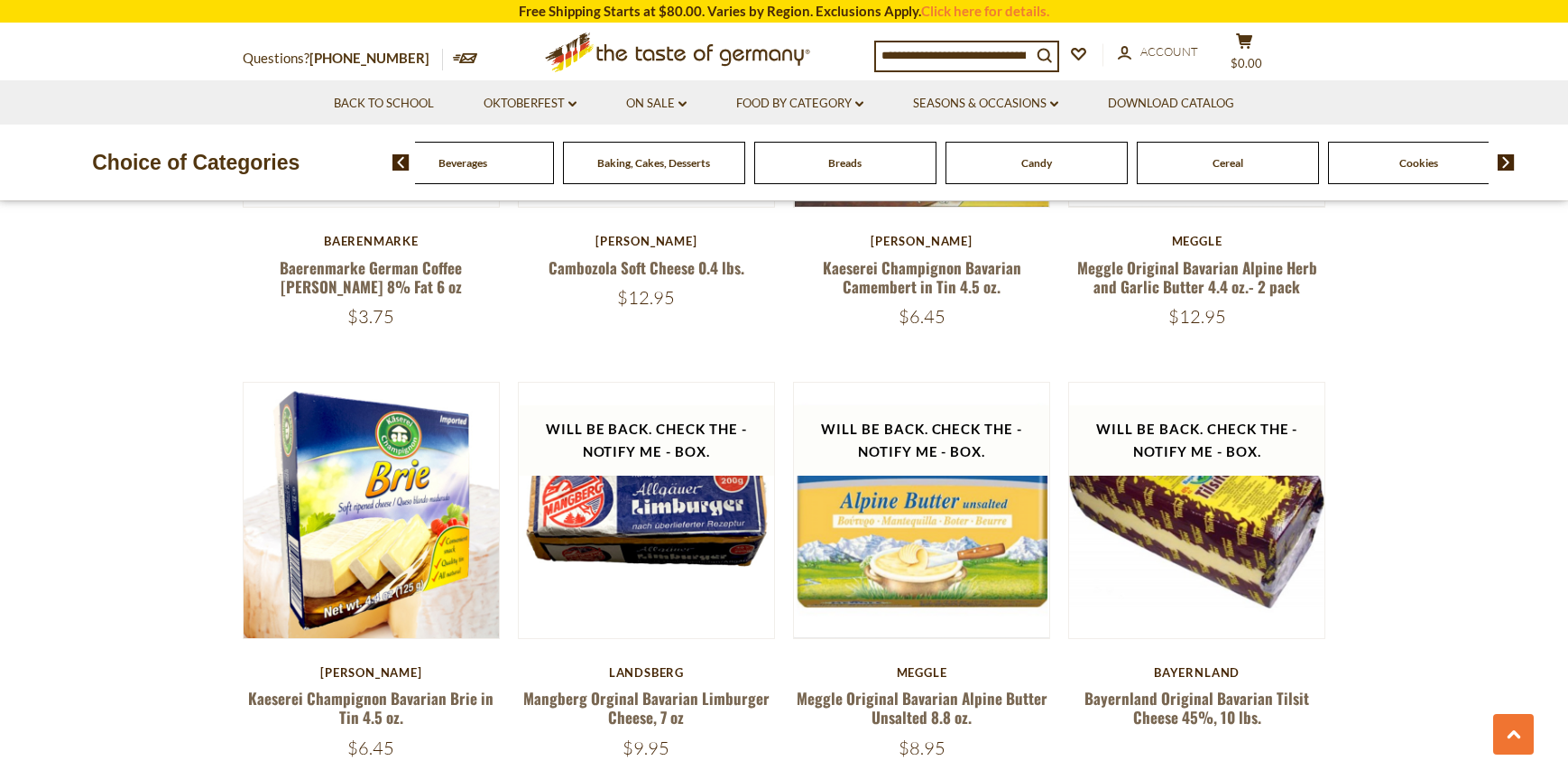
click at [1504, 171] on img at bounding box center [1507, 162] width 17 height 16
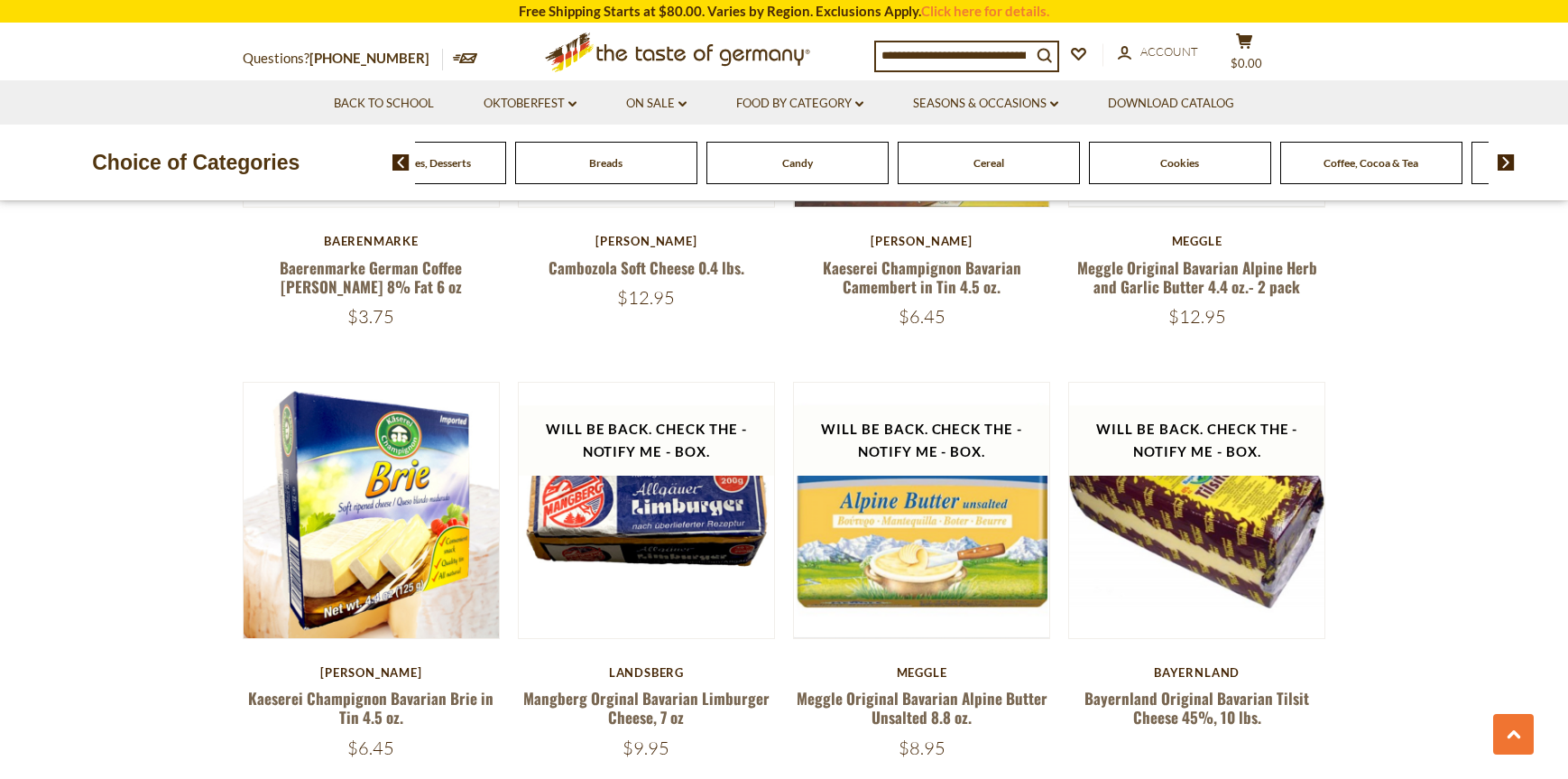
click at [1504, 171] on img at bounding box center [1507, 162] width 17 height 16
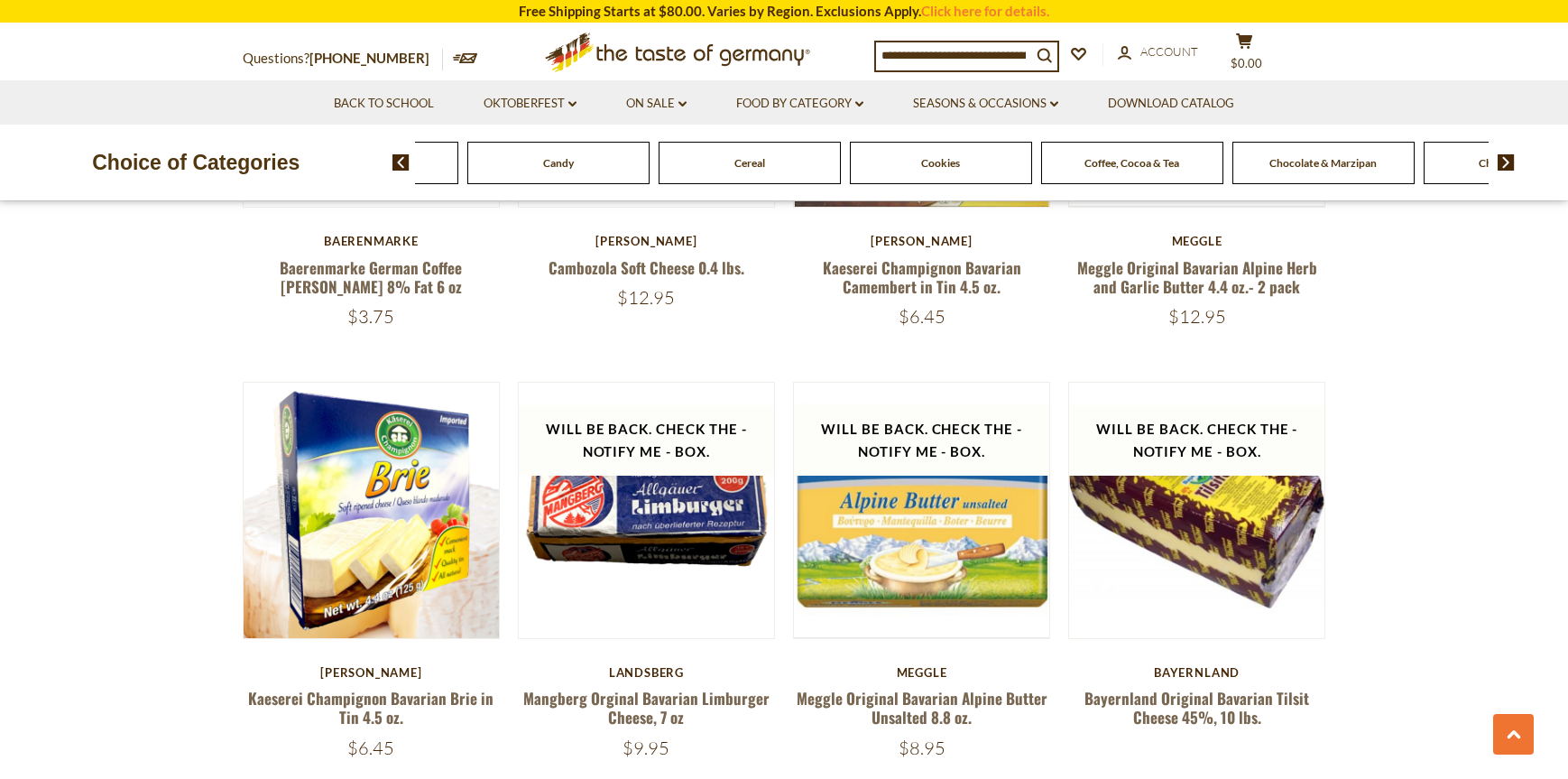
click at [1504, 171] on img at bounding box center [1507, 162] width 17 height 16
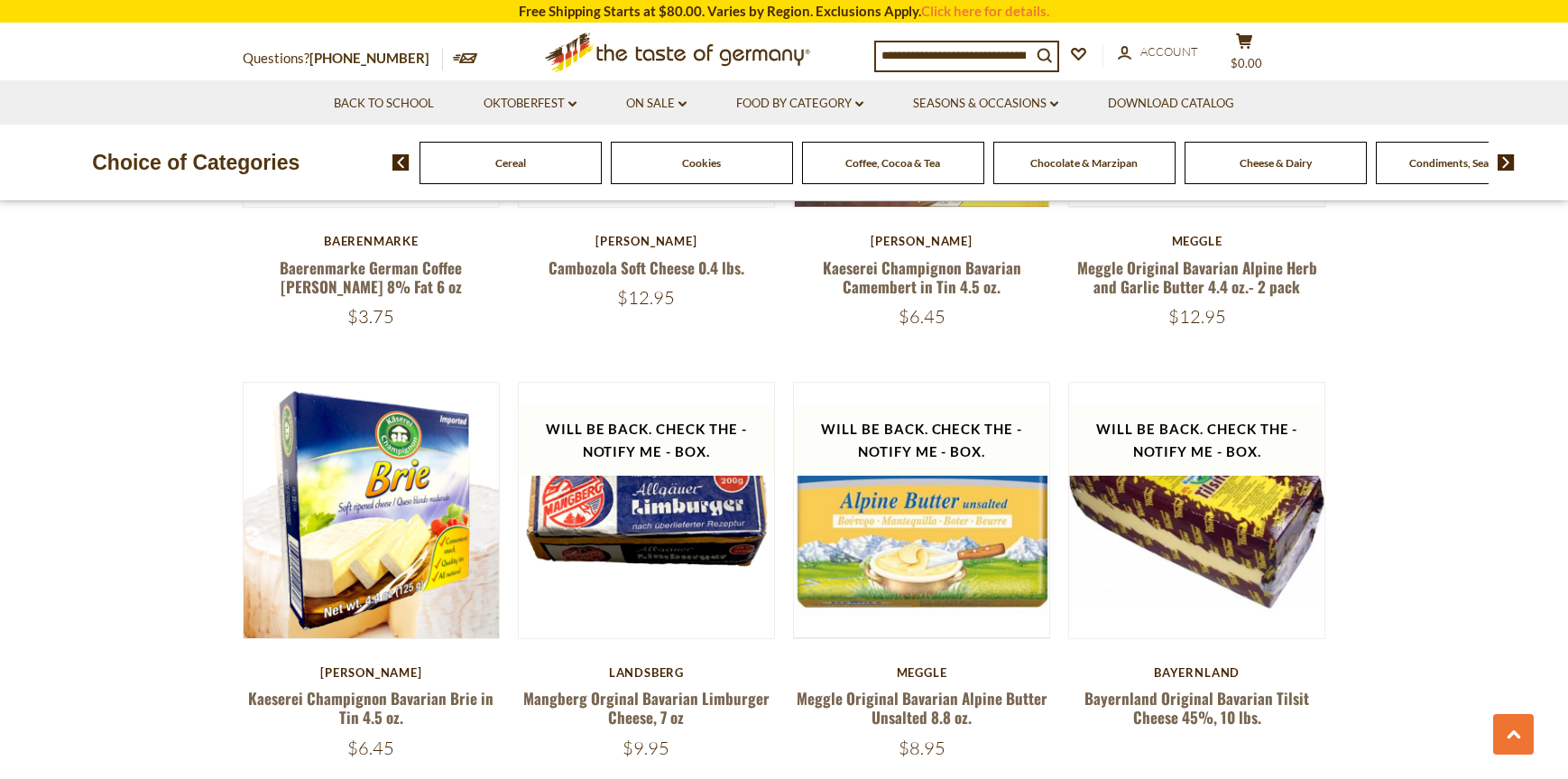
click at [1504, 171] on img at bounding box center [1507, 162] width 17 height 16
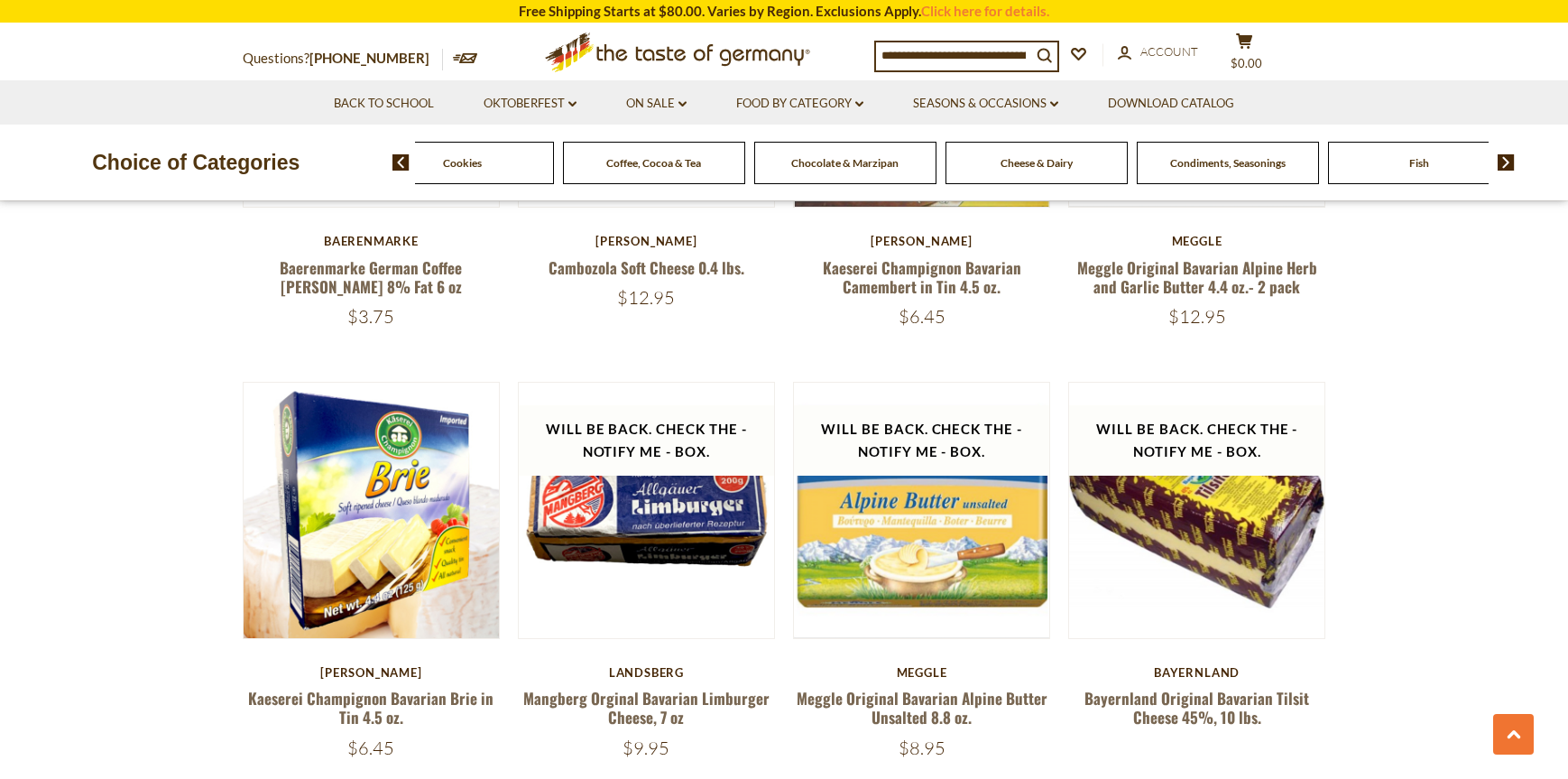
click at [1504, 171] on img at bounding box center [1507, 162] width 17 height 16
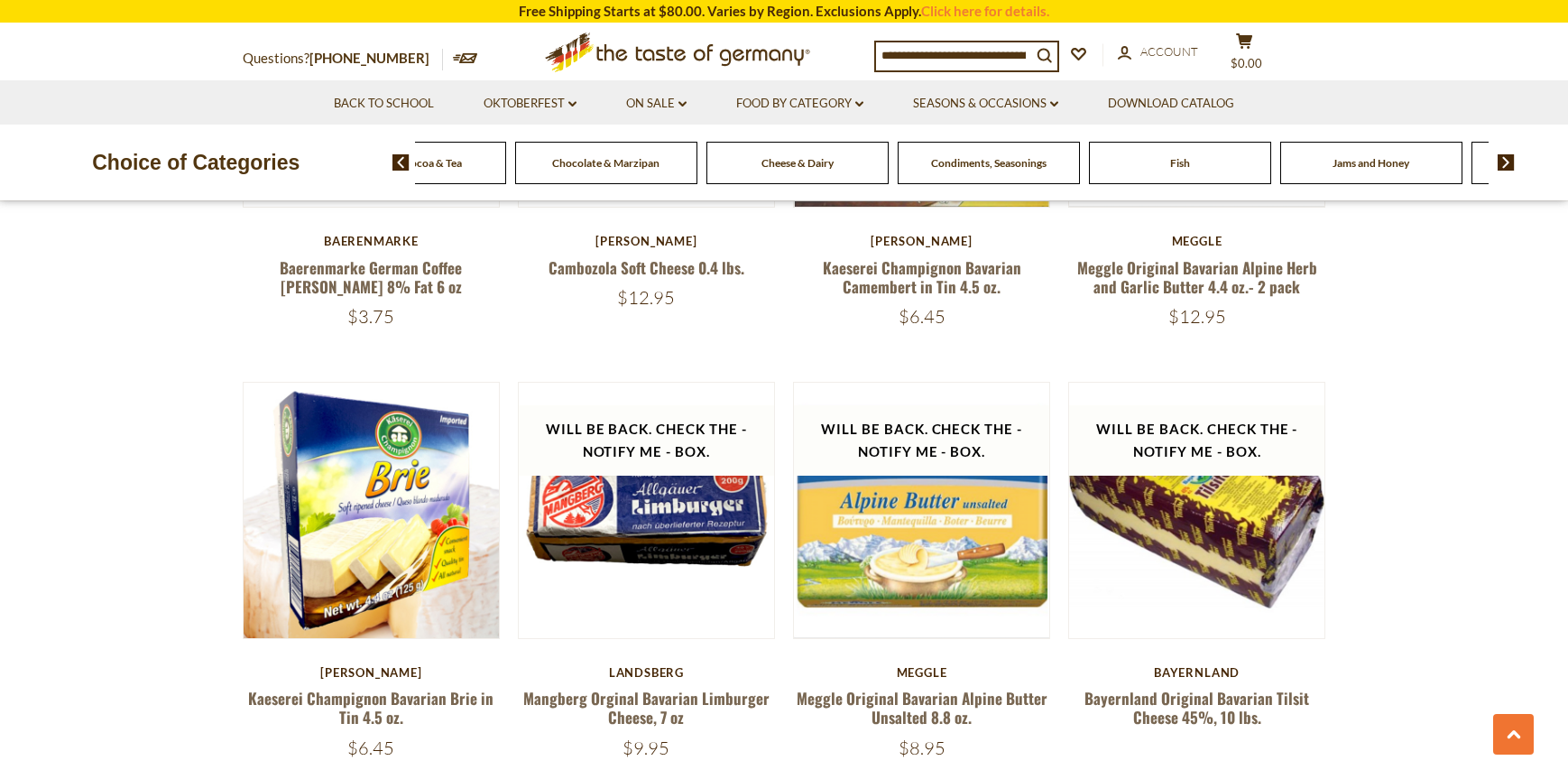
click at [1504, 171] on img at bounding box center [1507, 162] width 17 height 16
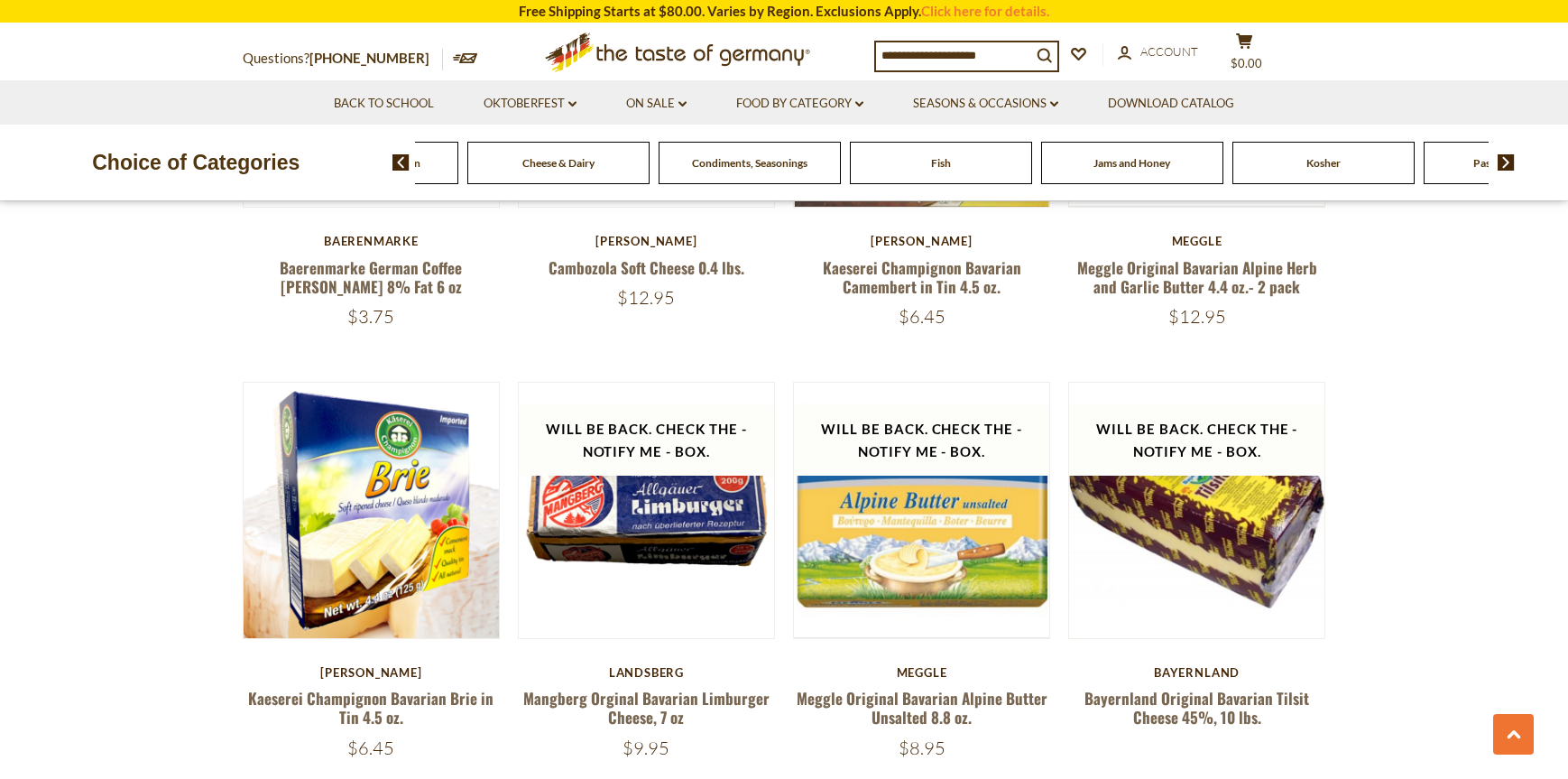
click at [1504, 171] on img at bounding box center [1507, 162] width 17 height 16
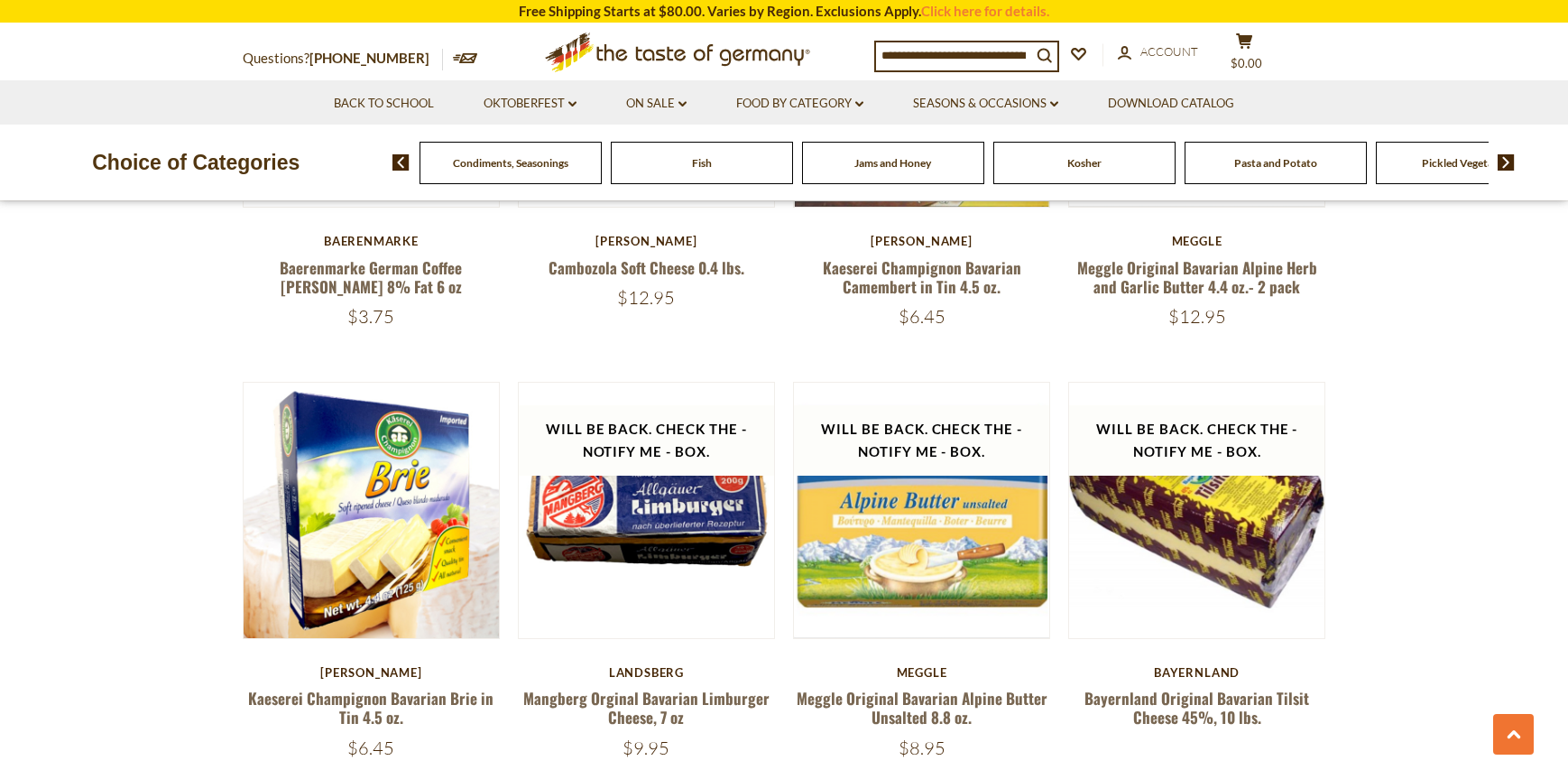
click at [1504, 171] on img at bounding box center [1507, 162] width 17 height 16
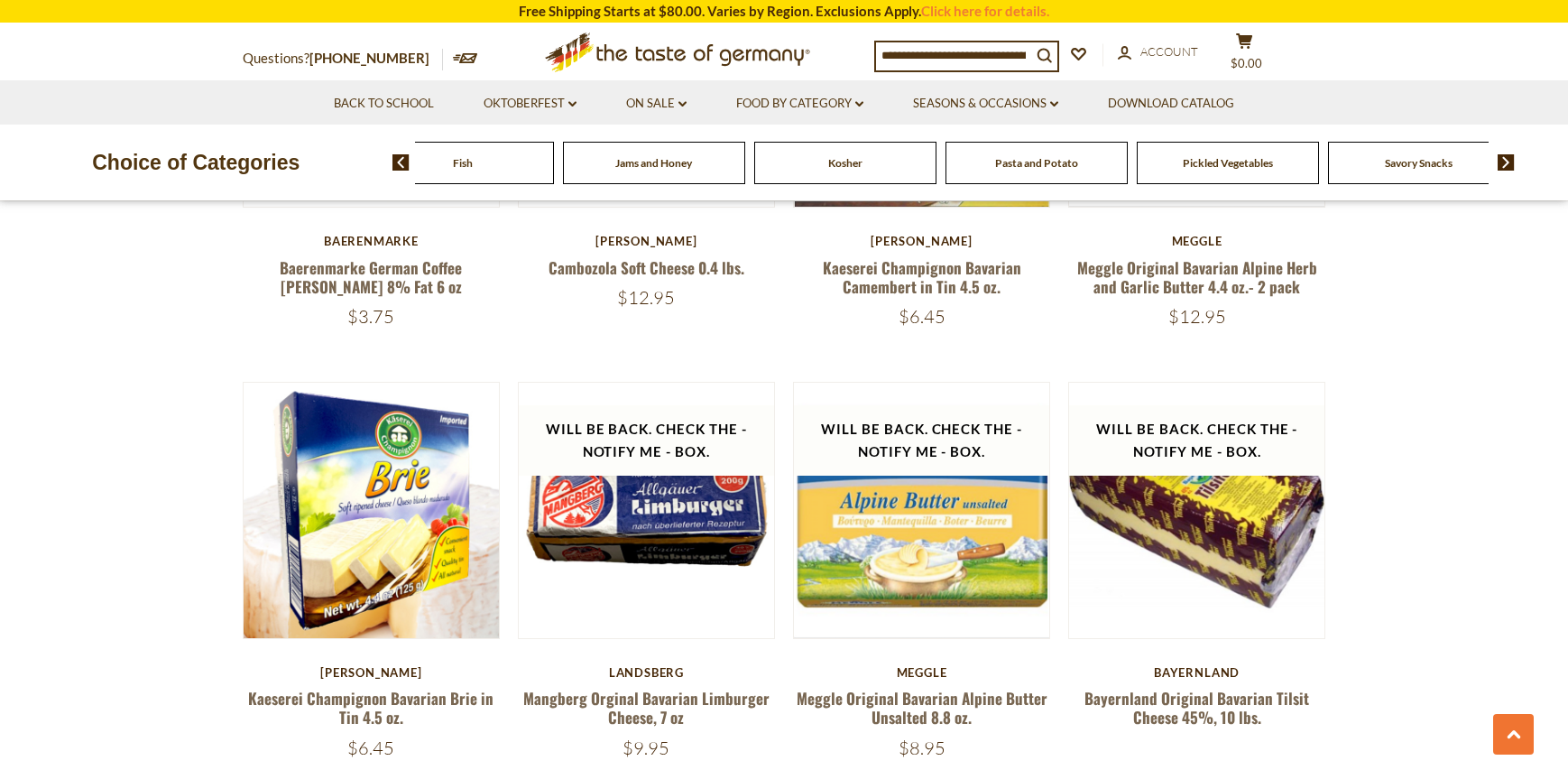
click at [1504, 171] on img at bounding box center [1507, 162] width 17 height 16
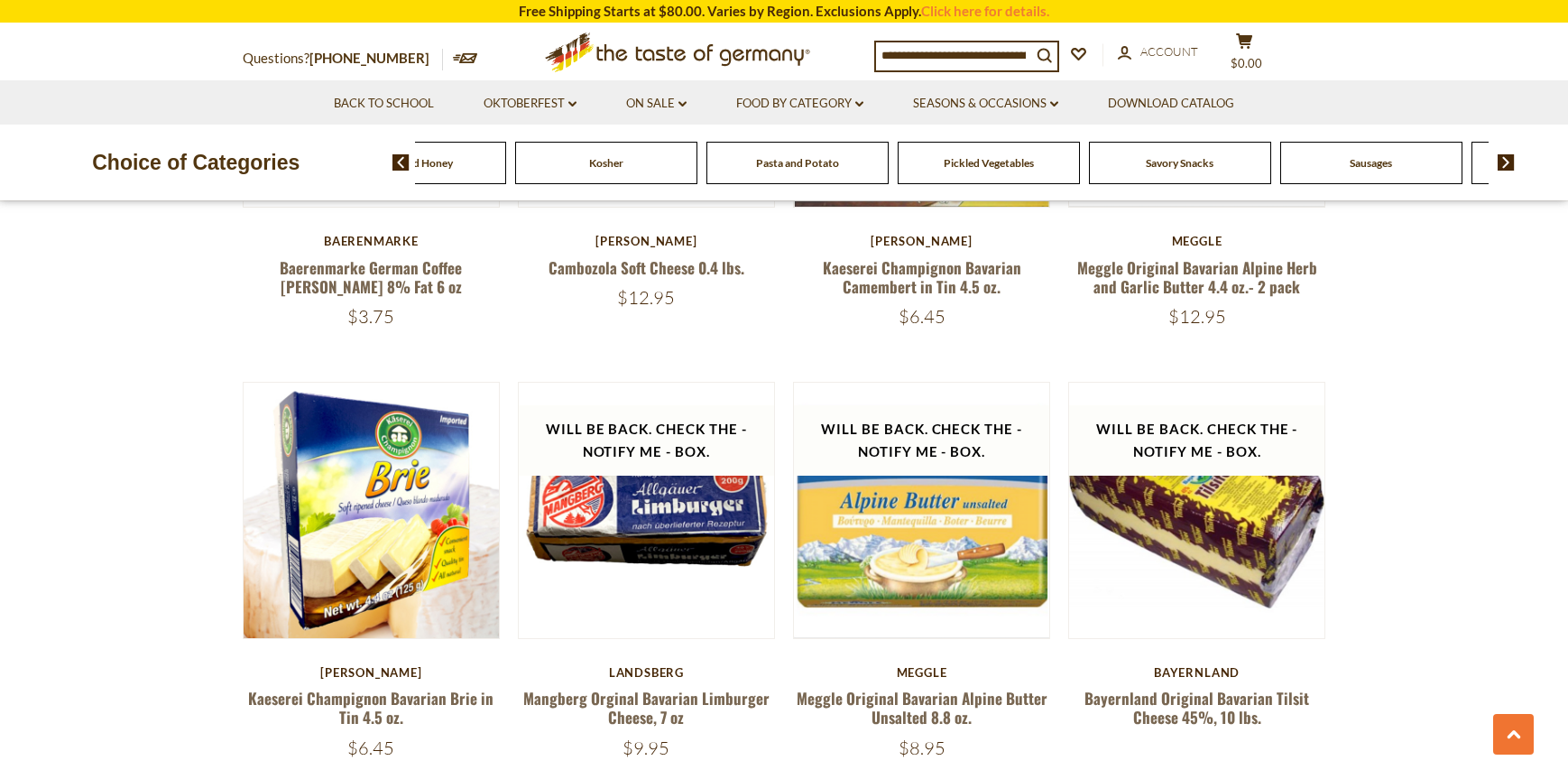
click at [1504, 171] on img at bounding box center [1507, 162] width 17 height 16
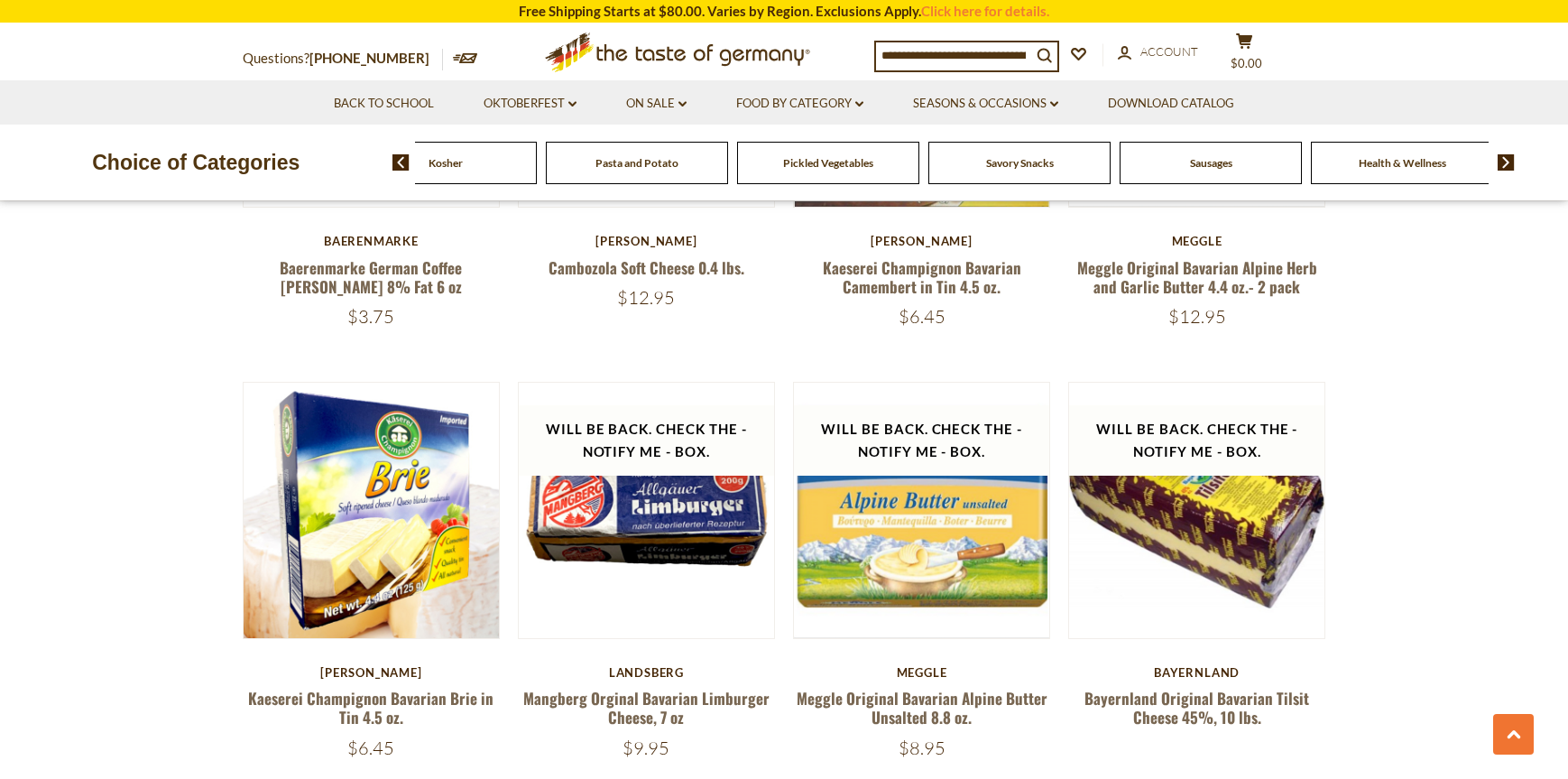
click at [1190, 170] on span "Sausages" at bounding box center [1212, 162] width 42 height 13
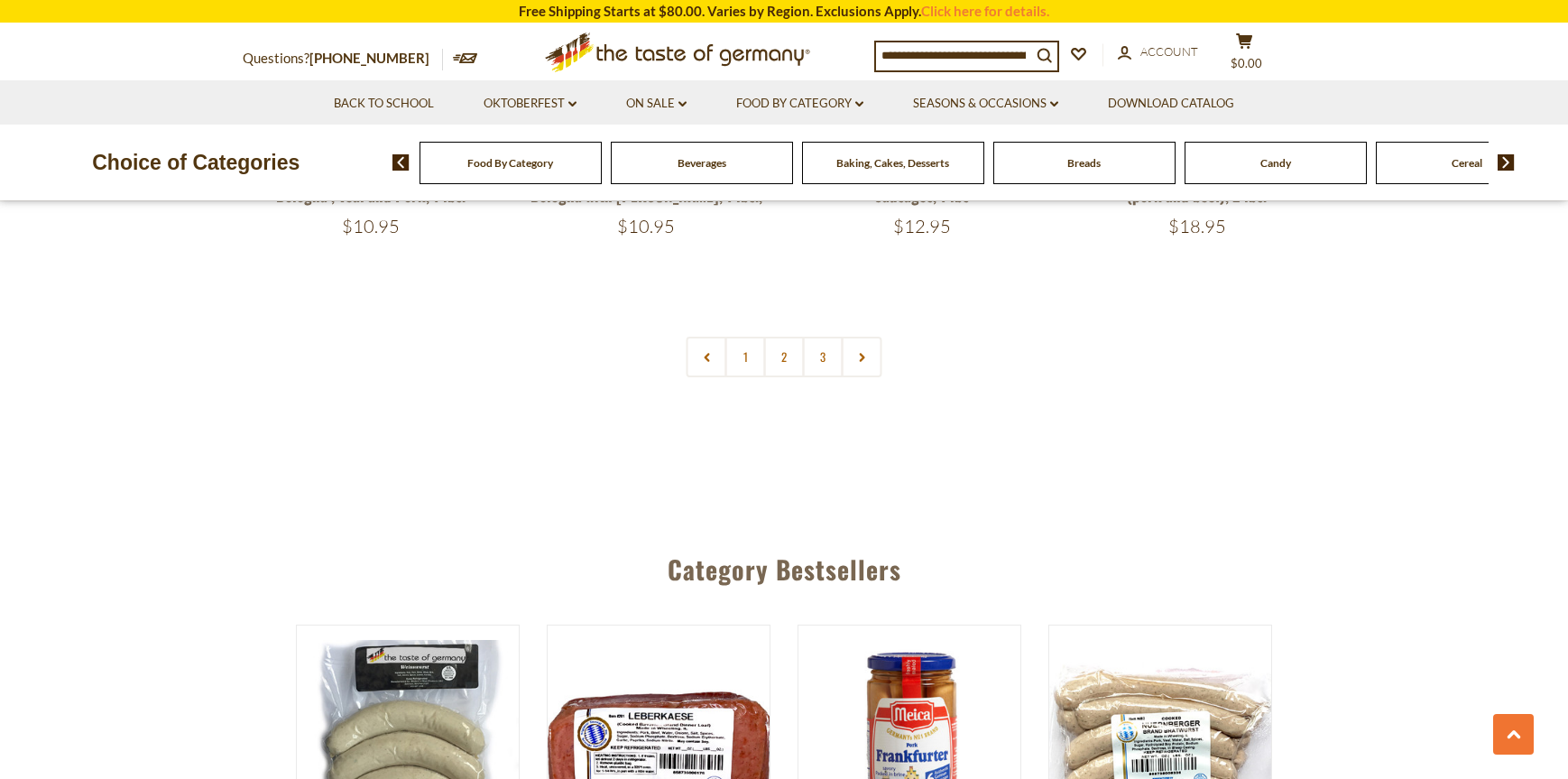
scroll to position [4691, 0]
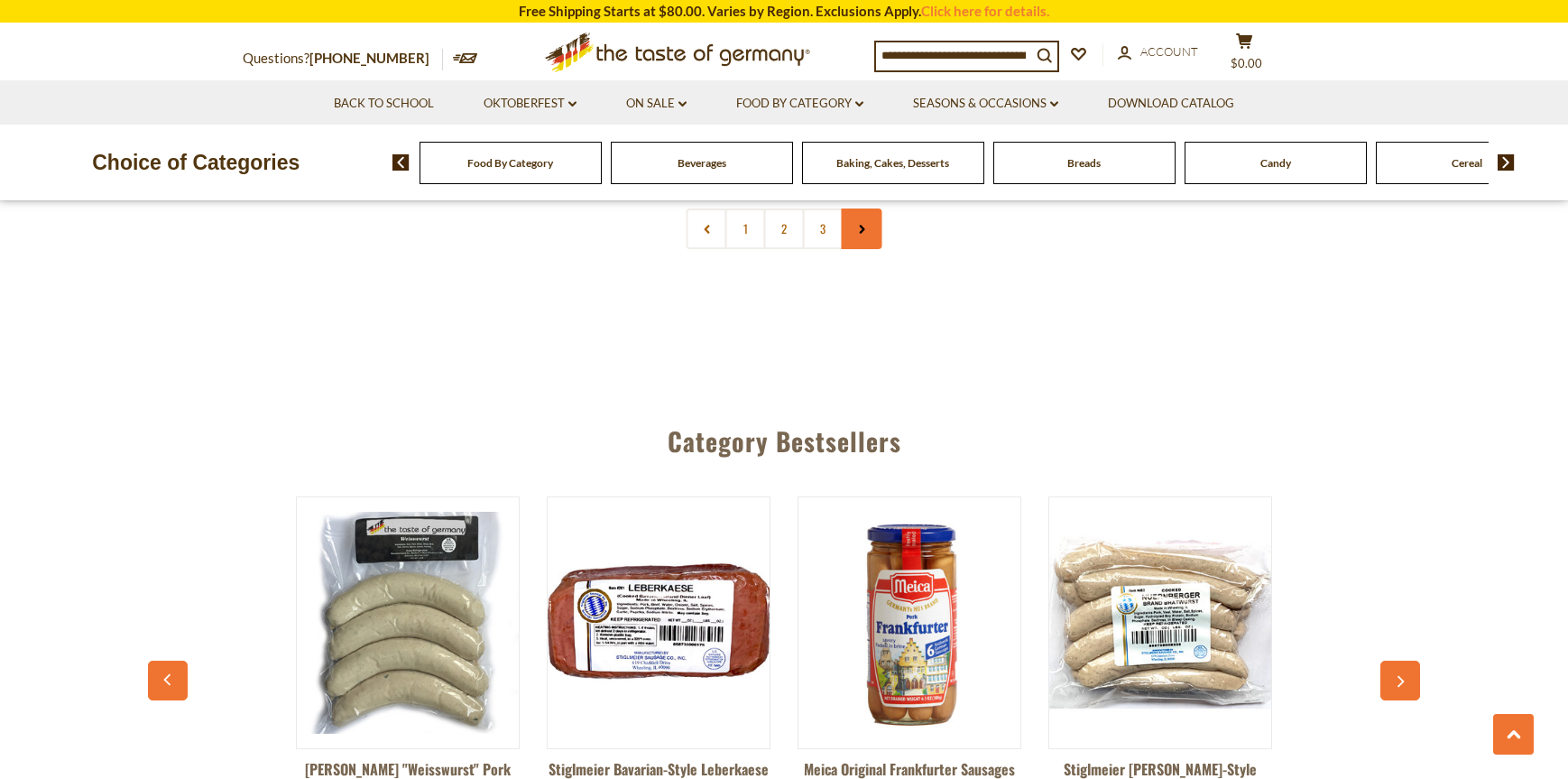
click at [860, 233] on use at bounding box center [862, 229] width 6 height 9
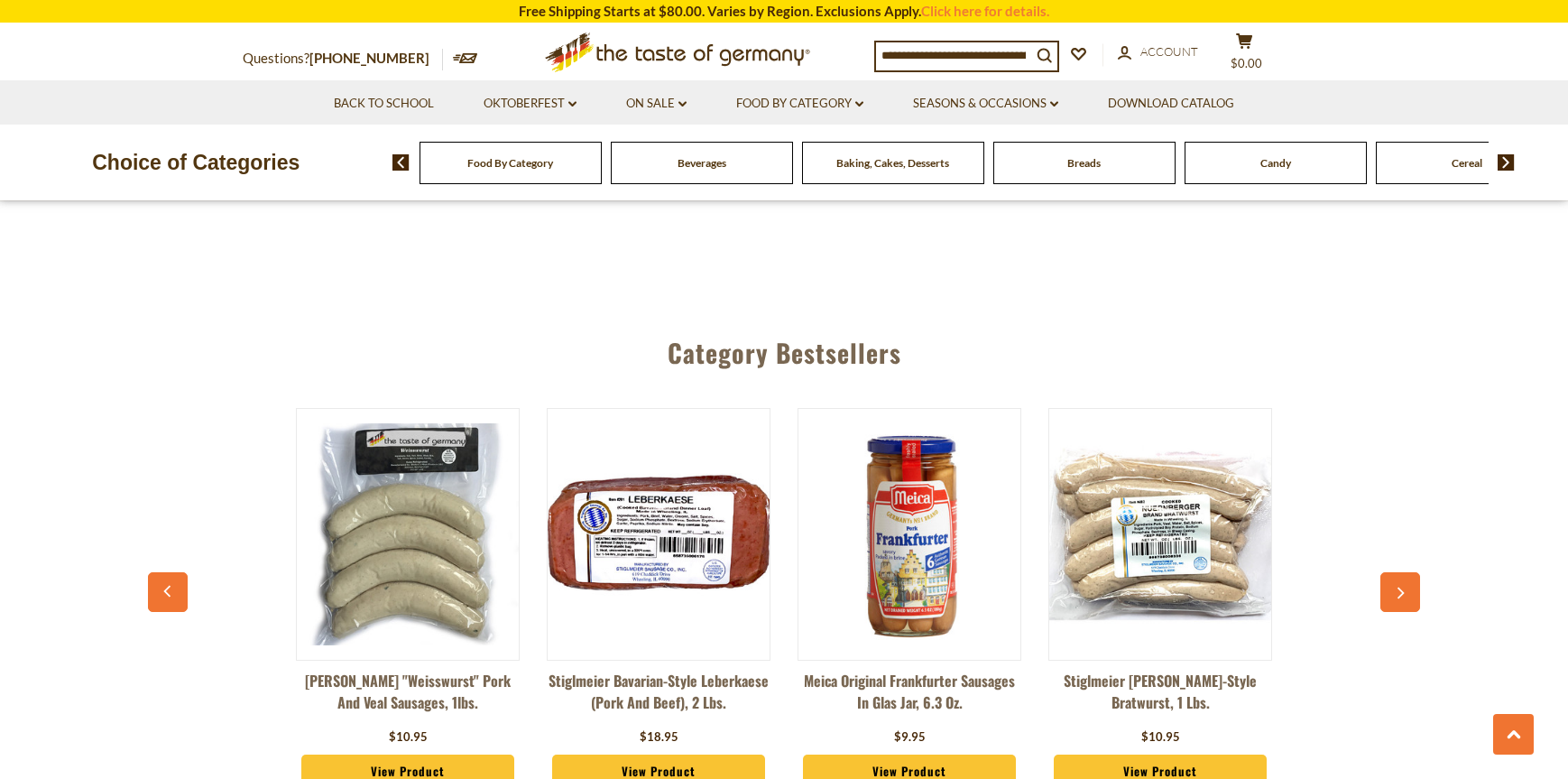
scroll to position [4782, 0]
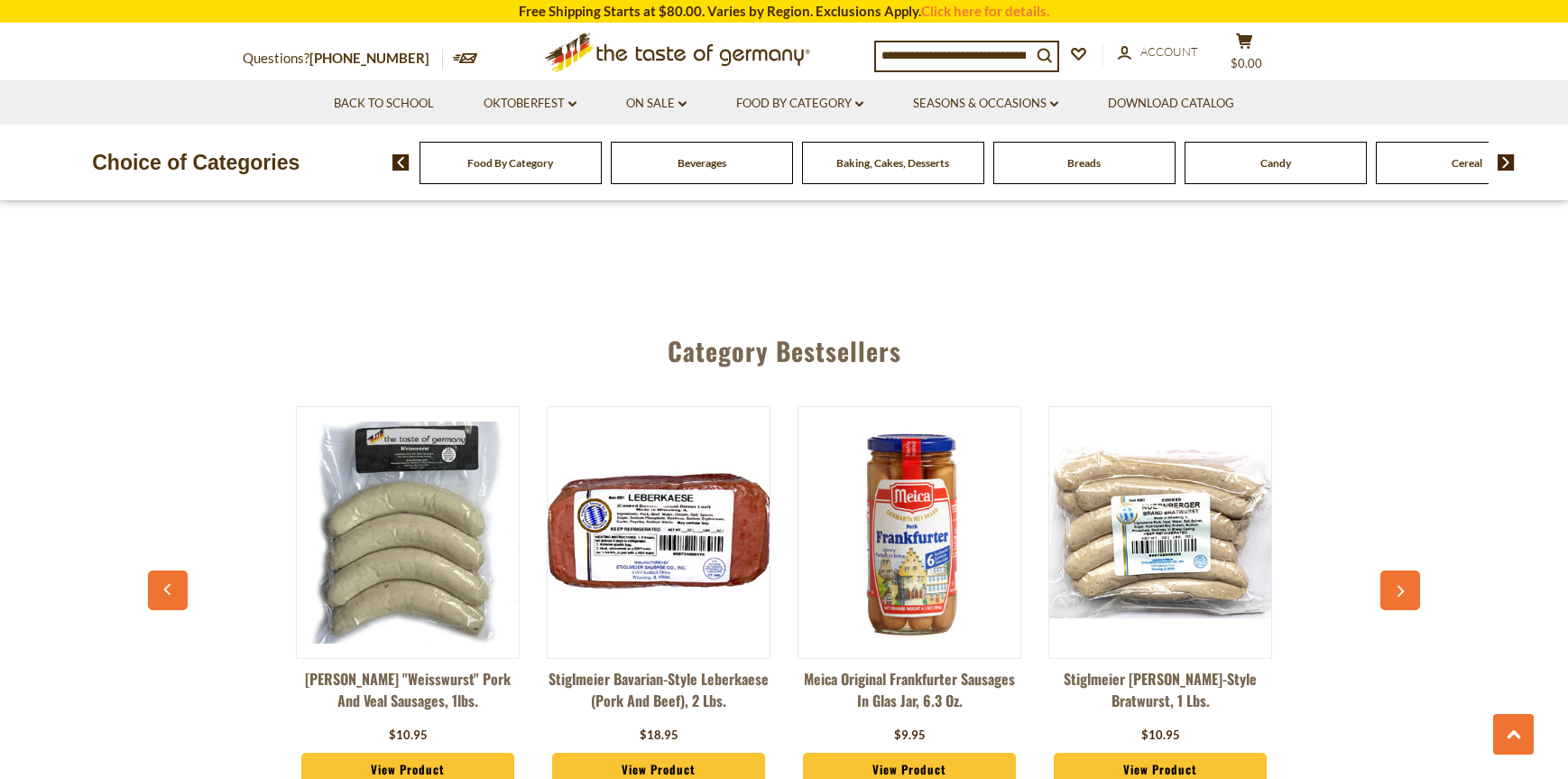
click at [781, 158] on link "2" at bounding box center [785, 138] width 40 height 40
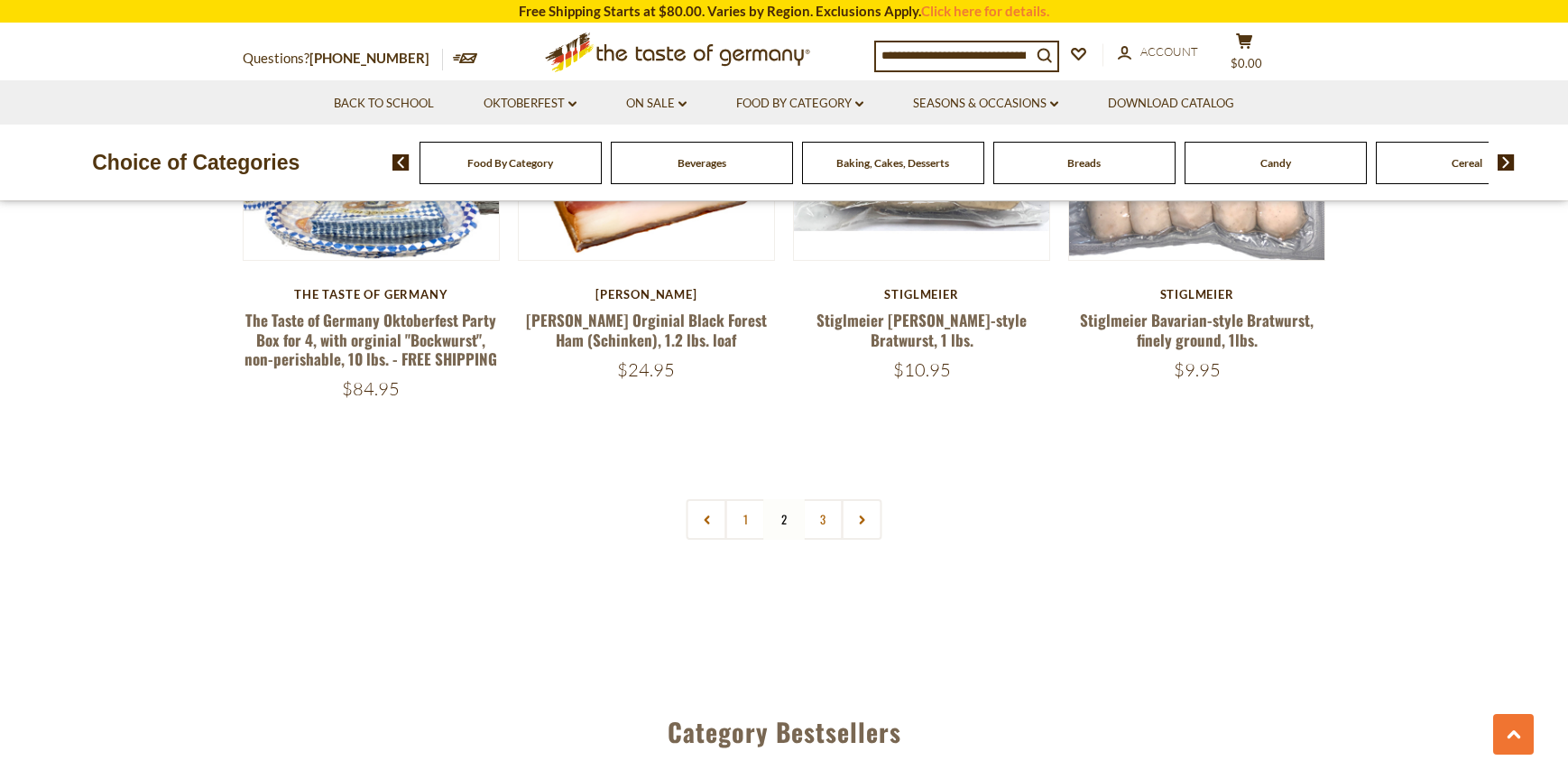
scroll to position [4401, 0]
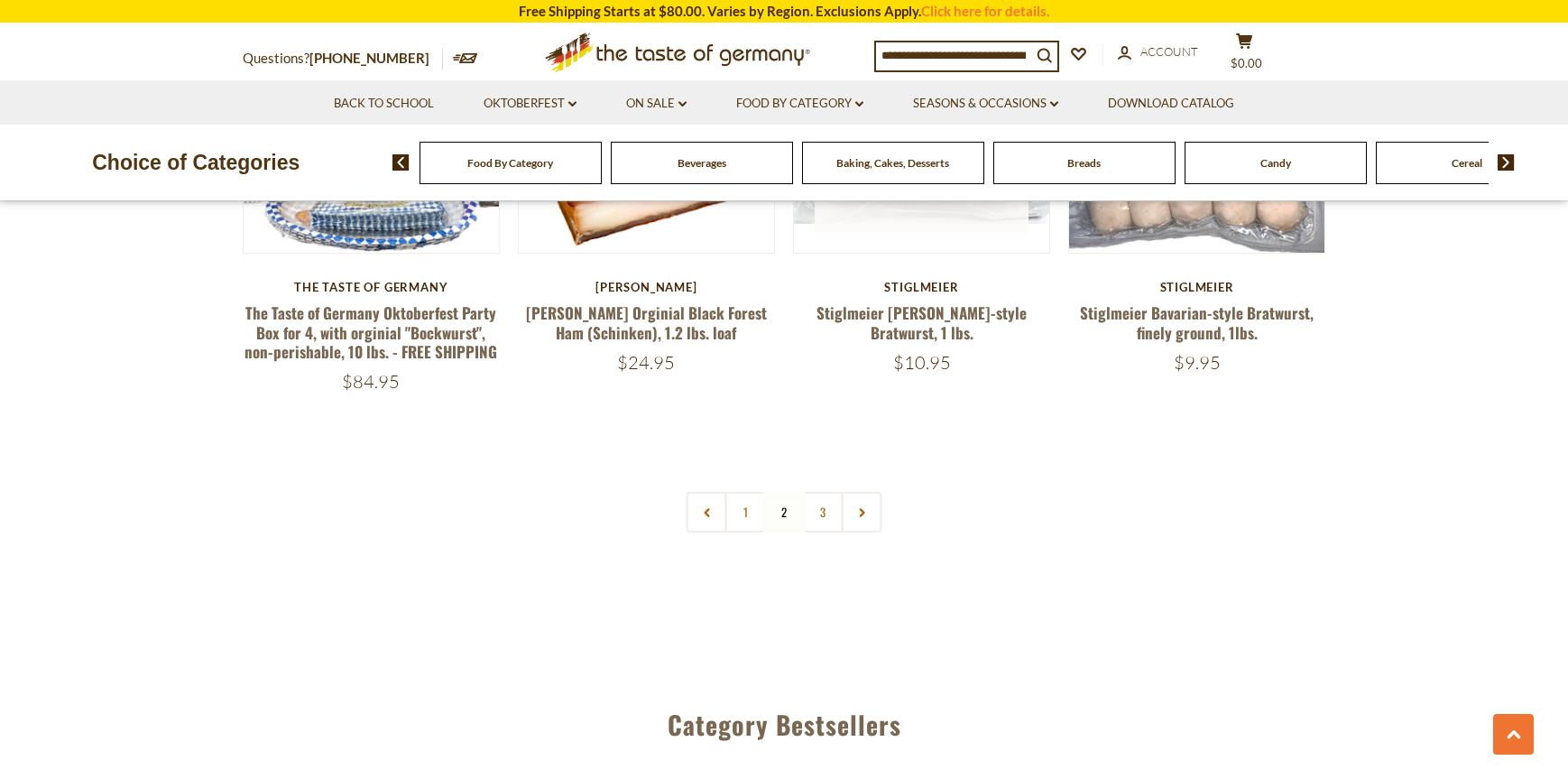
click at [919, 139] on button "Quick View" at bounding box center [921, 118] width 122 height 40
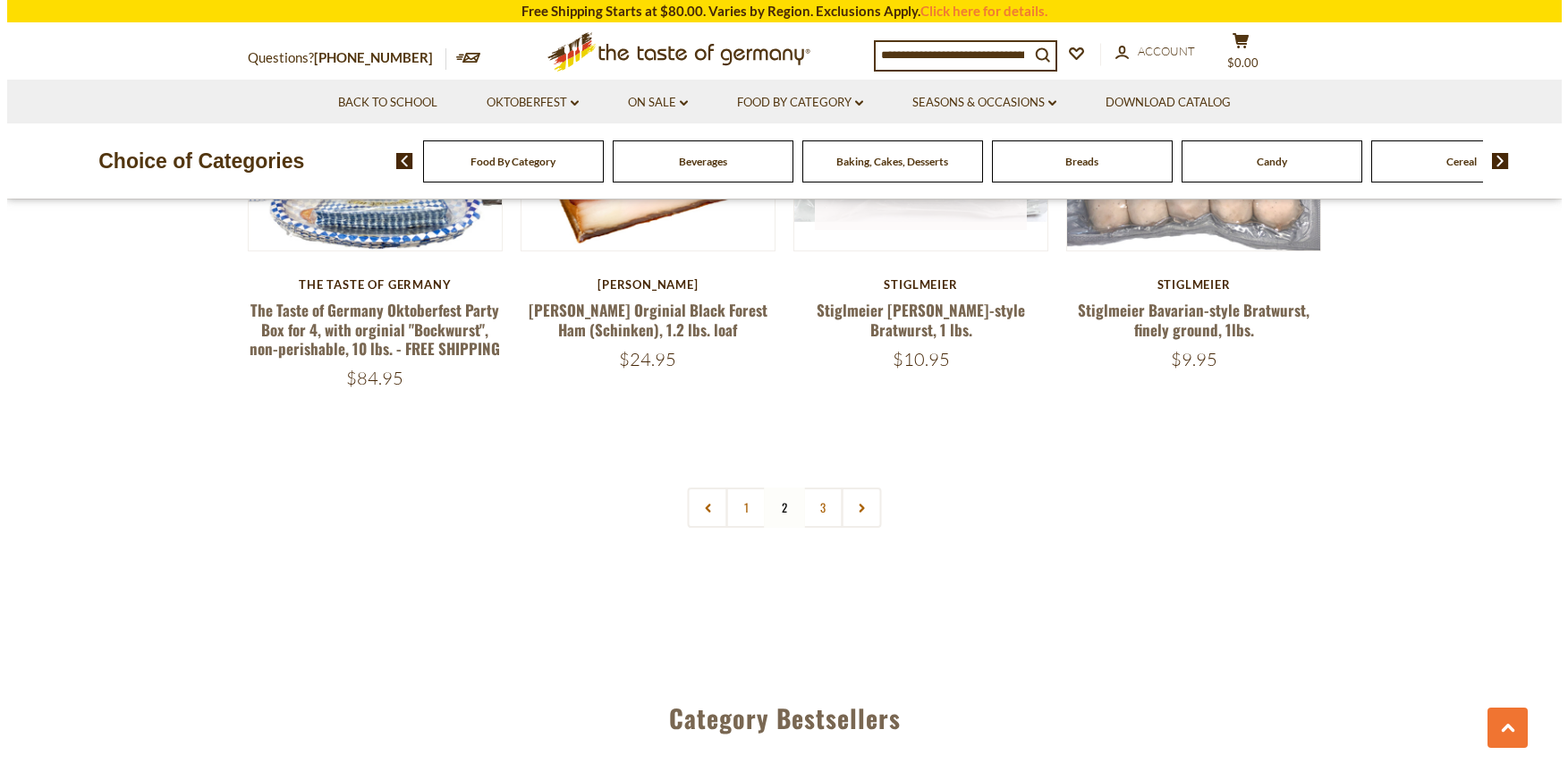
scroll to position [4364, 0]
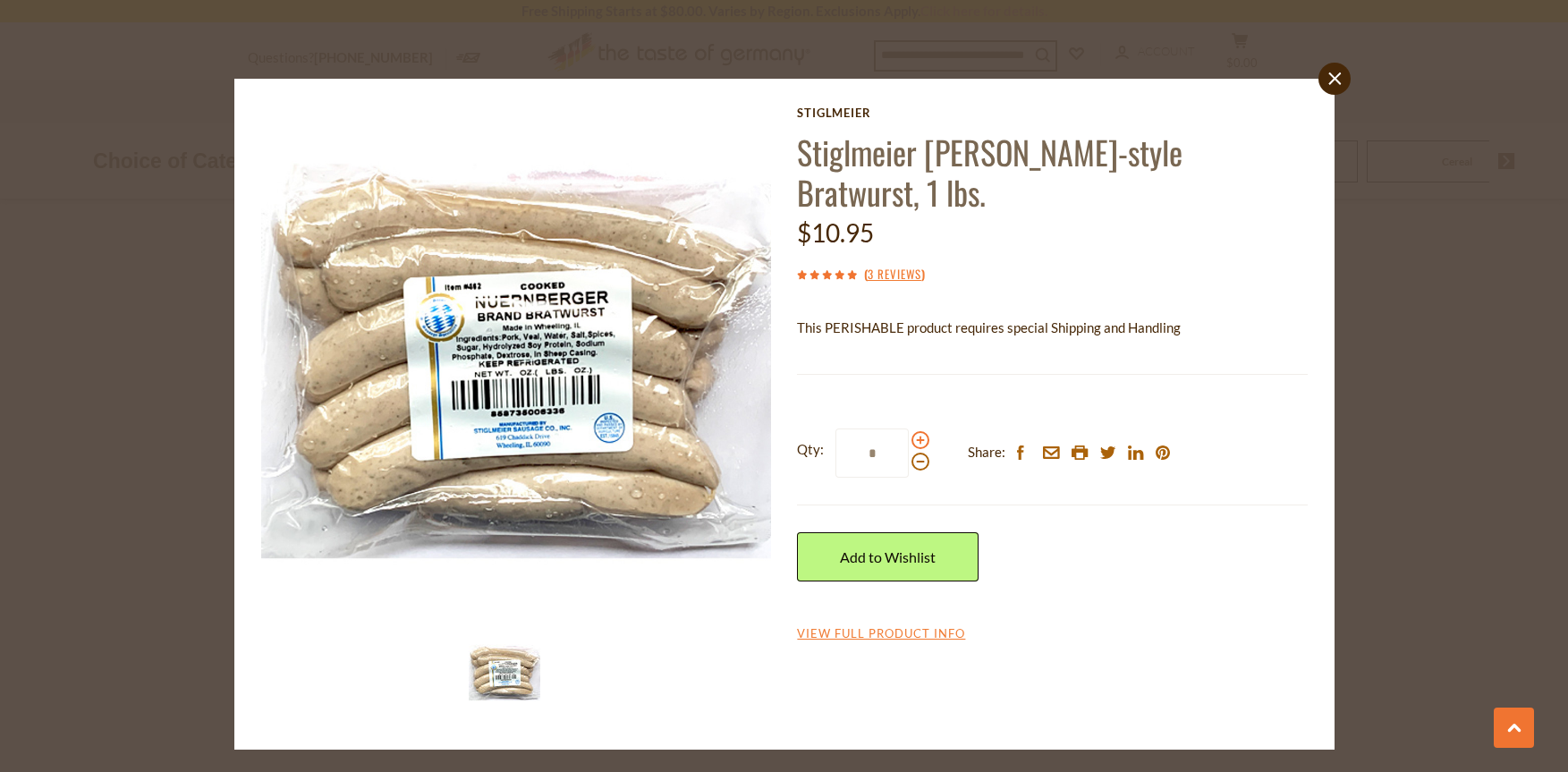
click at [923, 449] on span at bounding box center [920, 440] width 18 height 18
click at [908, 478] on input "*" at bounding box center [871, 453] width 73 height 49
click at [923, 449] on span at bounding box center [920, 440] width 18 height 18
click at [908, 478] on input "*" at bounding box center [871, 453] width 73 height 49
type input "*"
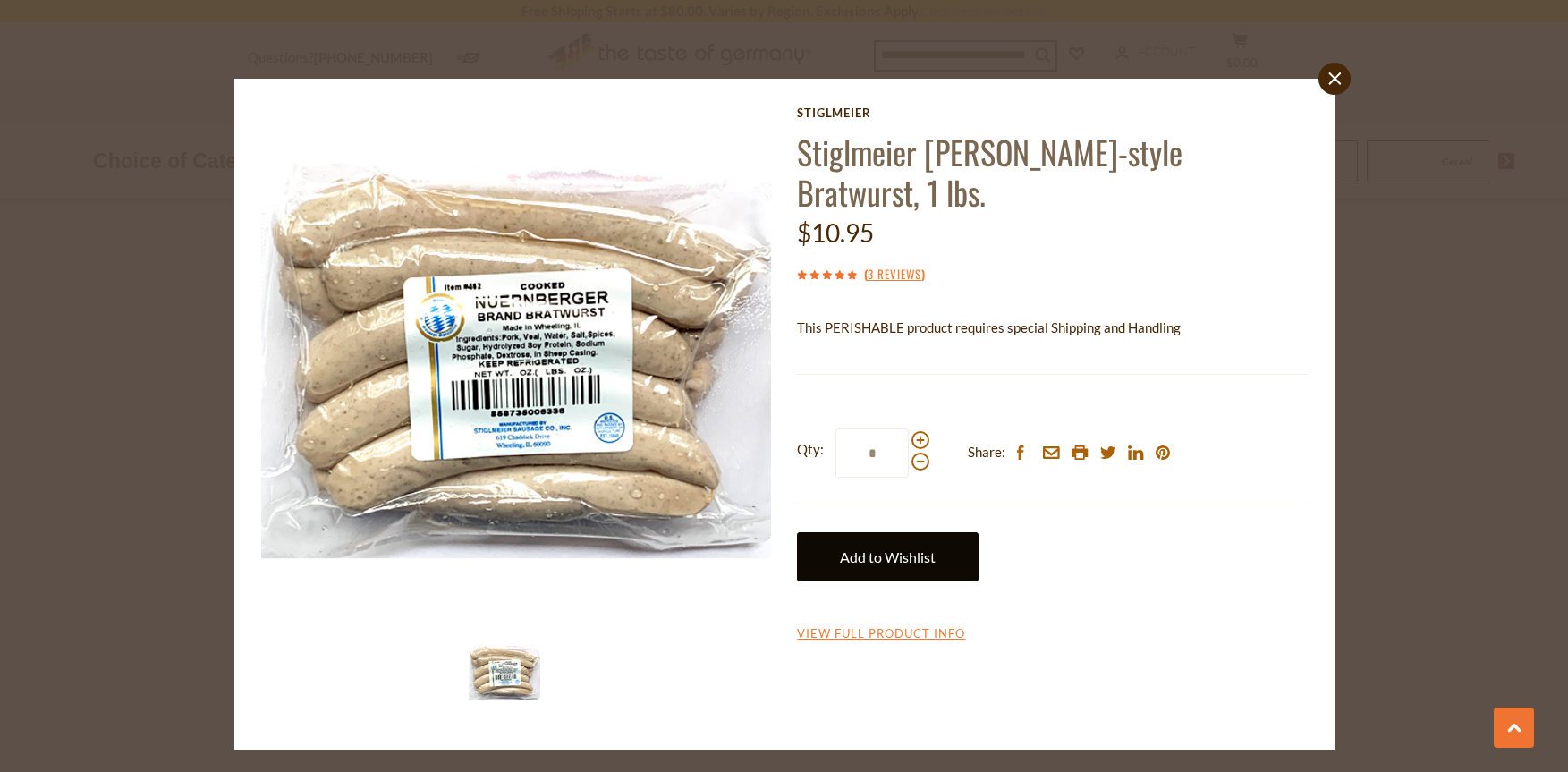
click at [899, 582] on link "Add to Wishlist" at bounding box center [887, 557] width 182 height 49
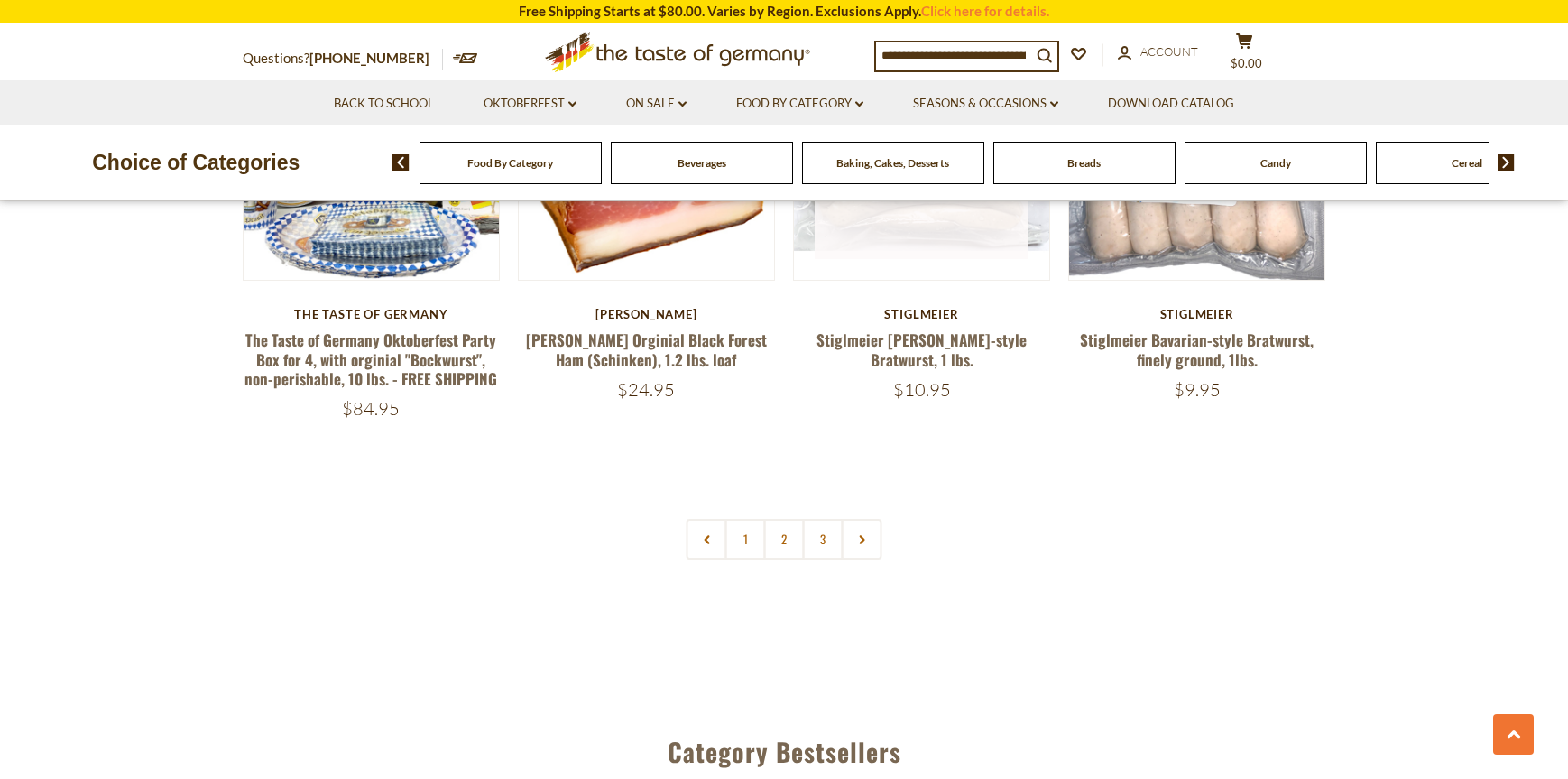
scroll to position [4403, 0]
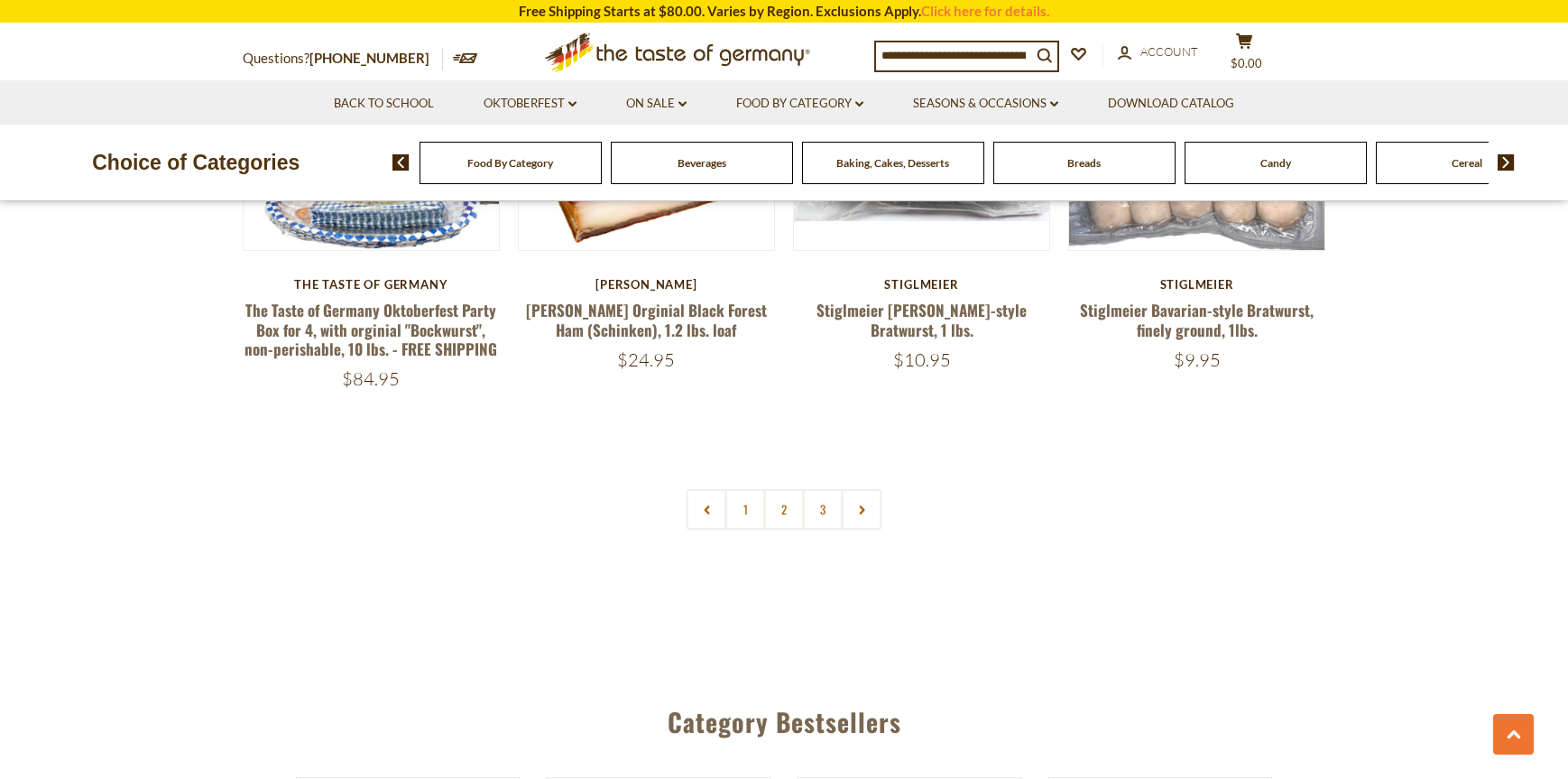
click at [796, 250] on img at bounding box center [922, 122] width 256 height 256
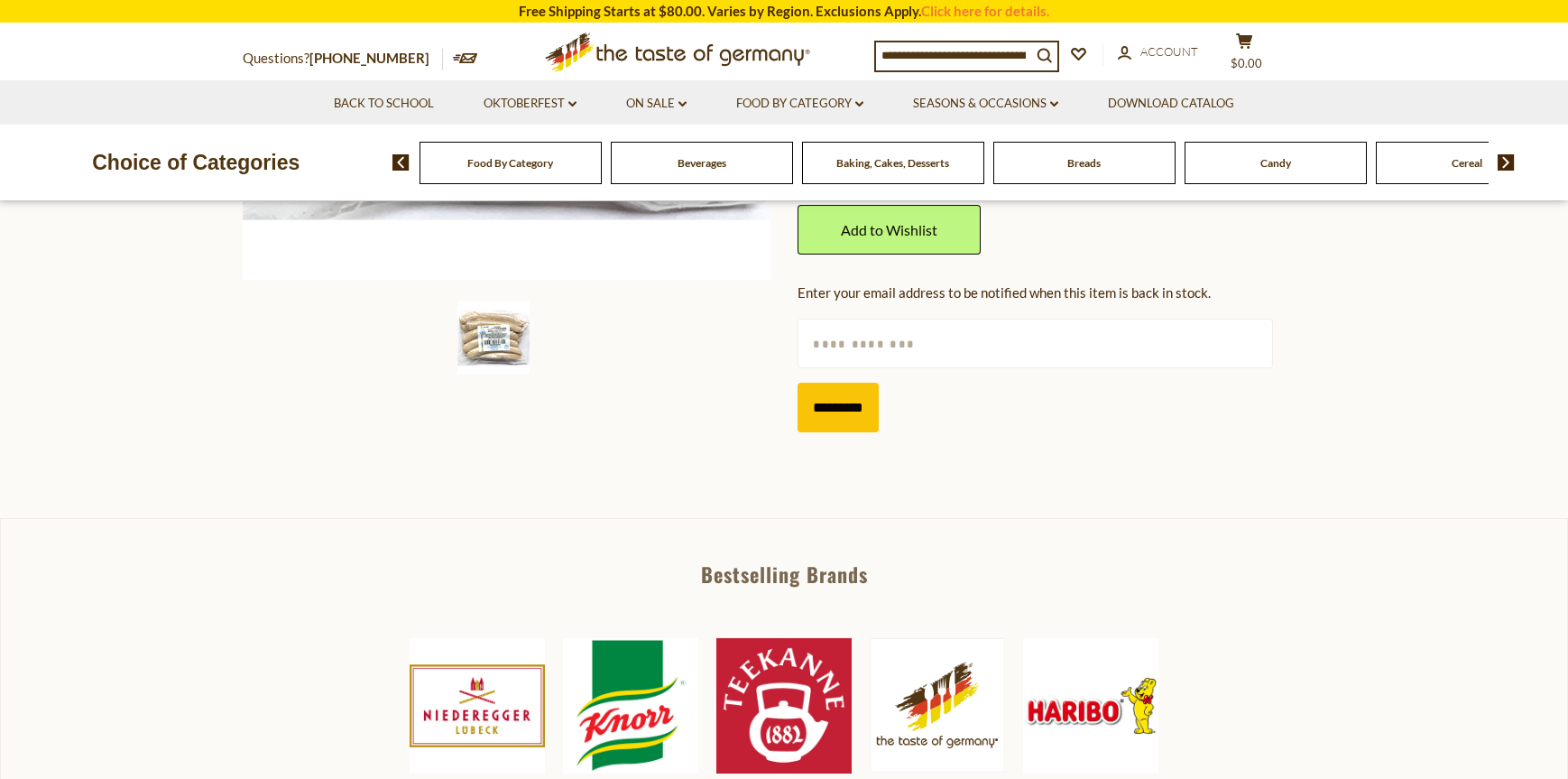
scroll to position [631, 0]
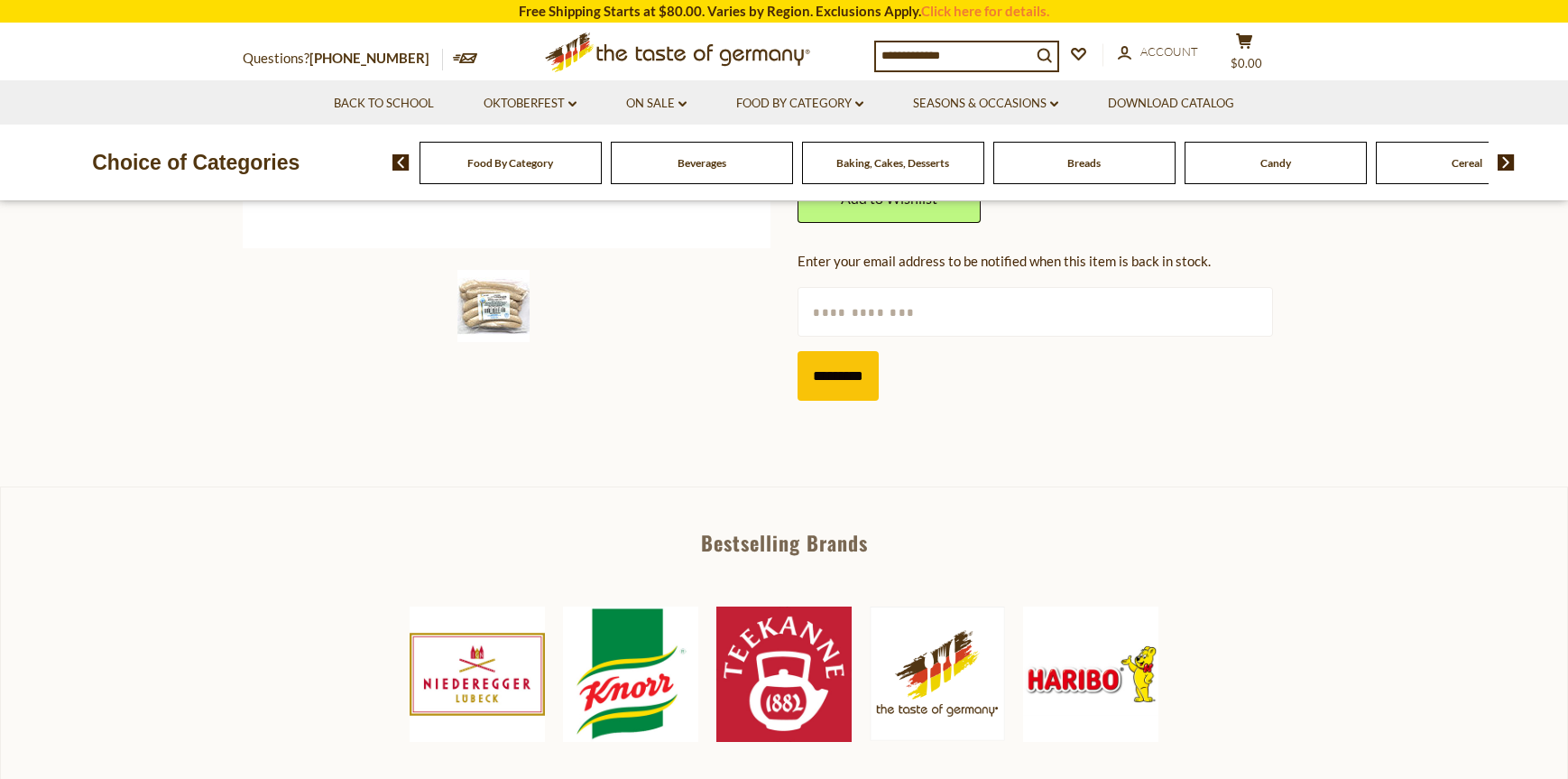
click at [845, 336] on input "text" at bounding box center [1035, 312] width 475 height 50
type input "**********"
click at [853, 401] on input "*********" at bounding box center [838, 376] width 82 height 50
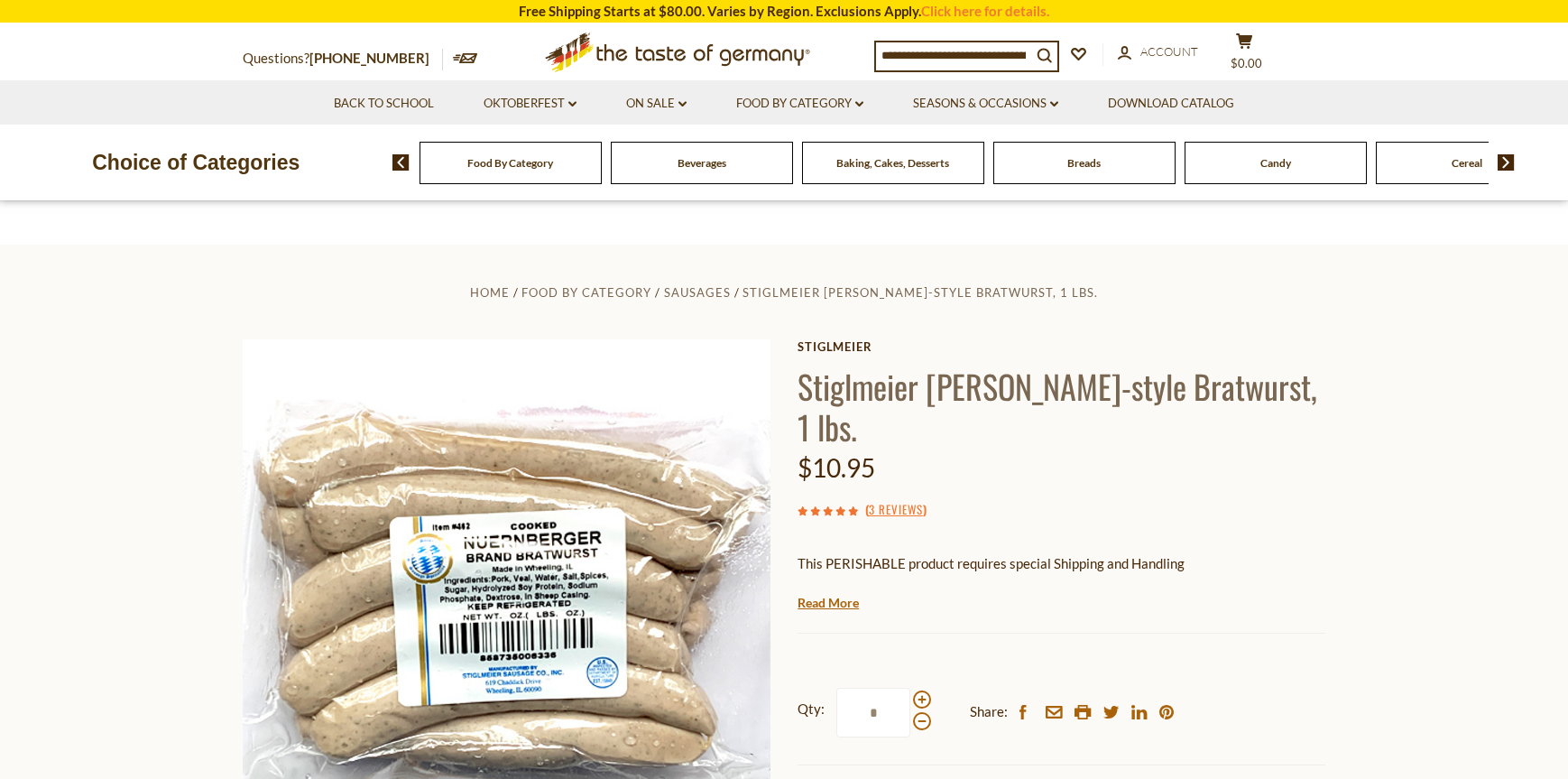
scroll to position [0, 0]
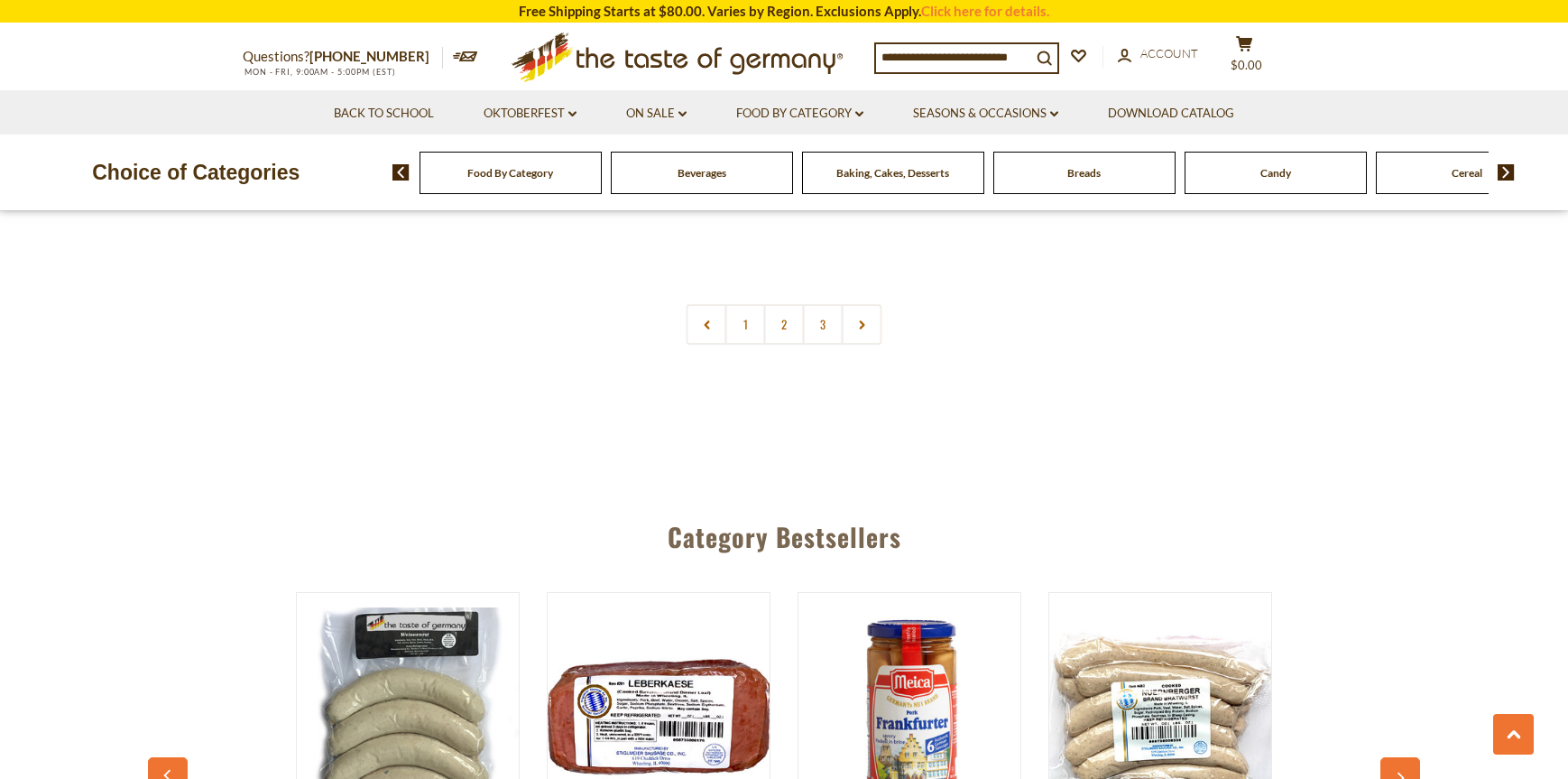
scroll to position [4674, 0]
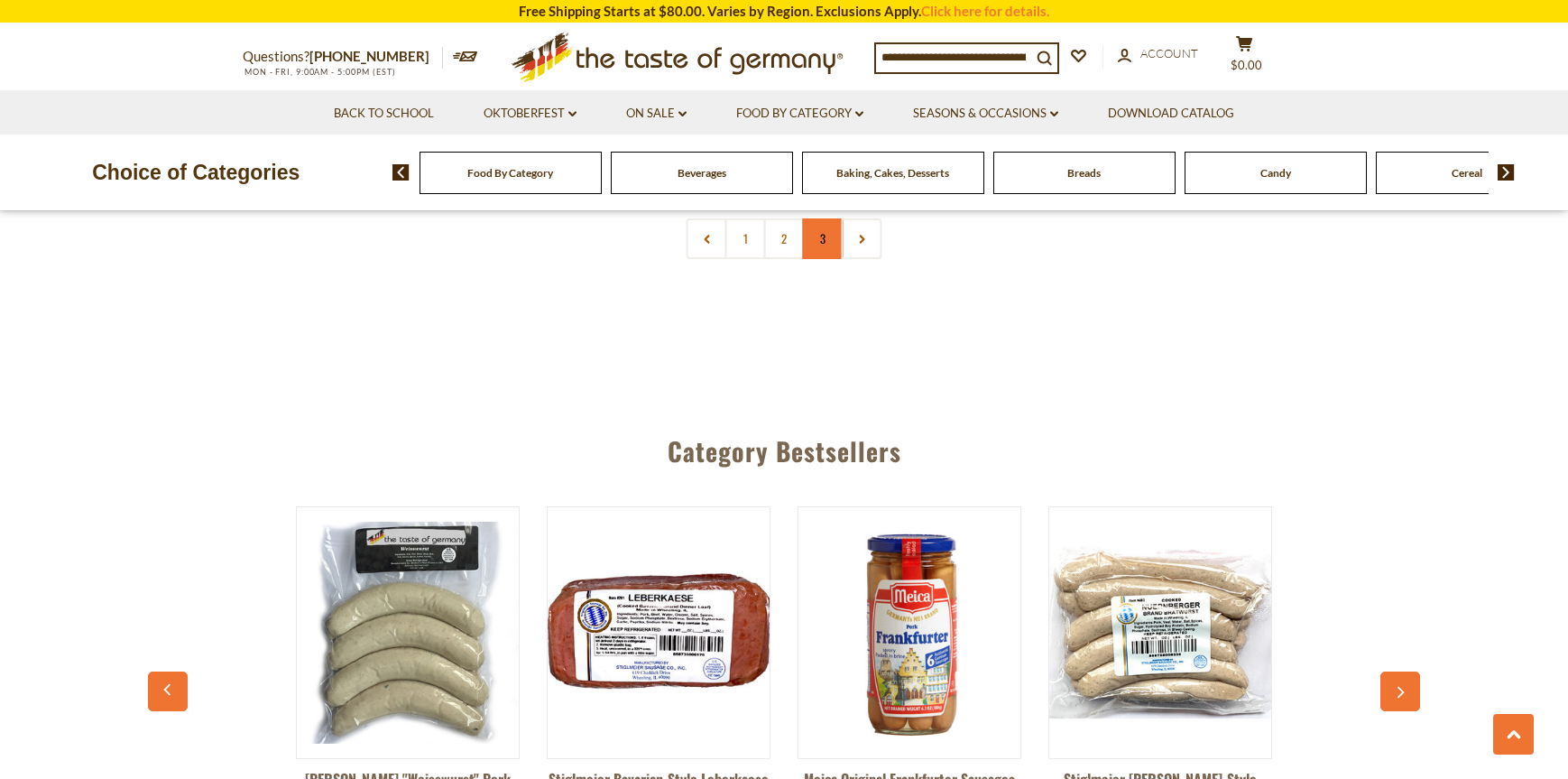
click at [818, 259] on link "3" at bounding box center [823, 238] width 40 height 40
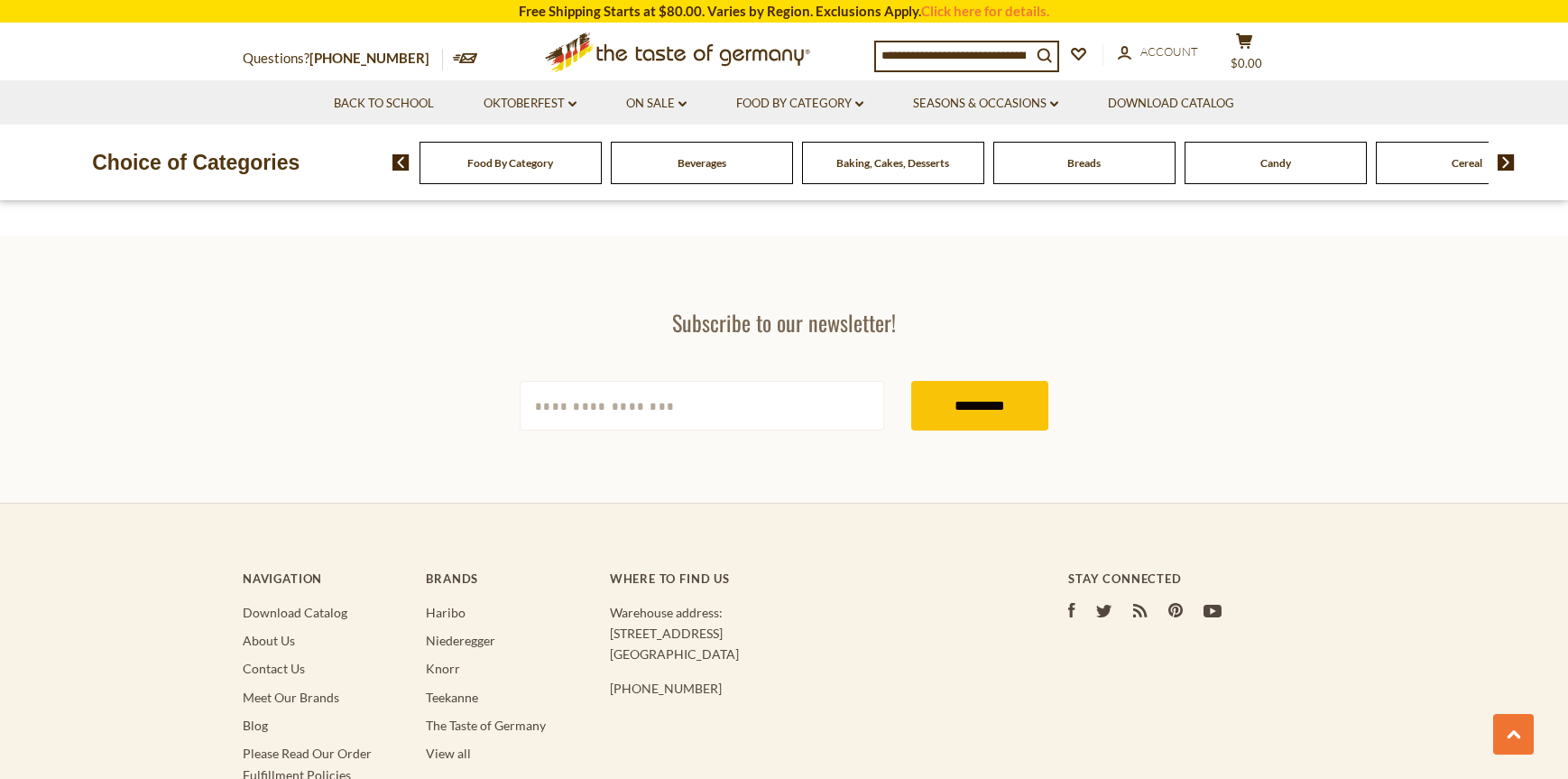
scroll to position [2325, 0]
